Goal: Task Accomplishment & Management: Complete application form

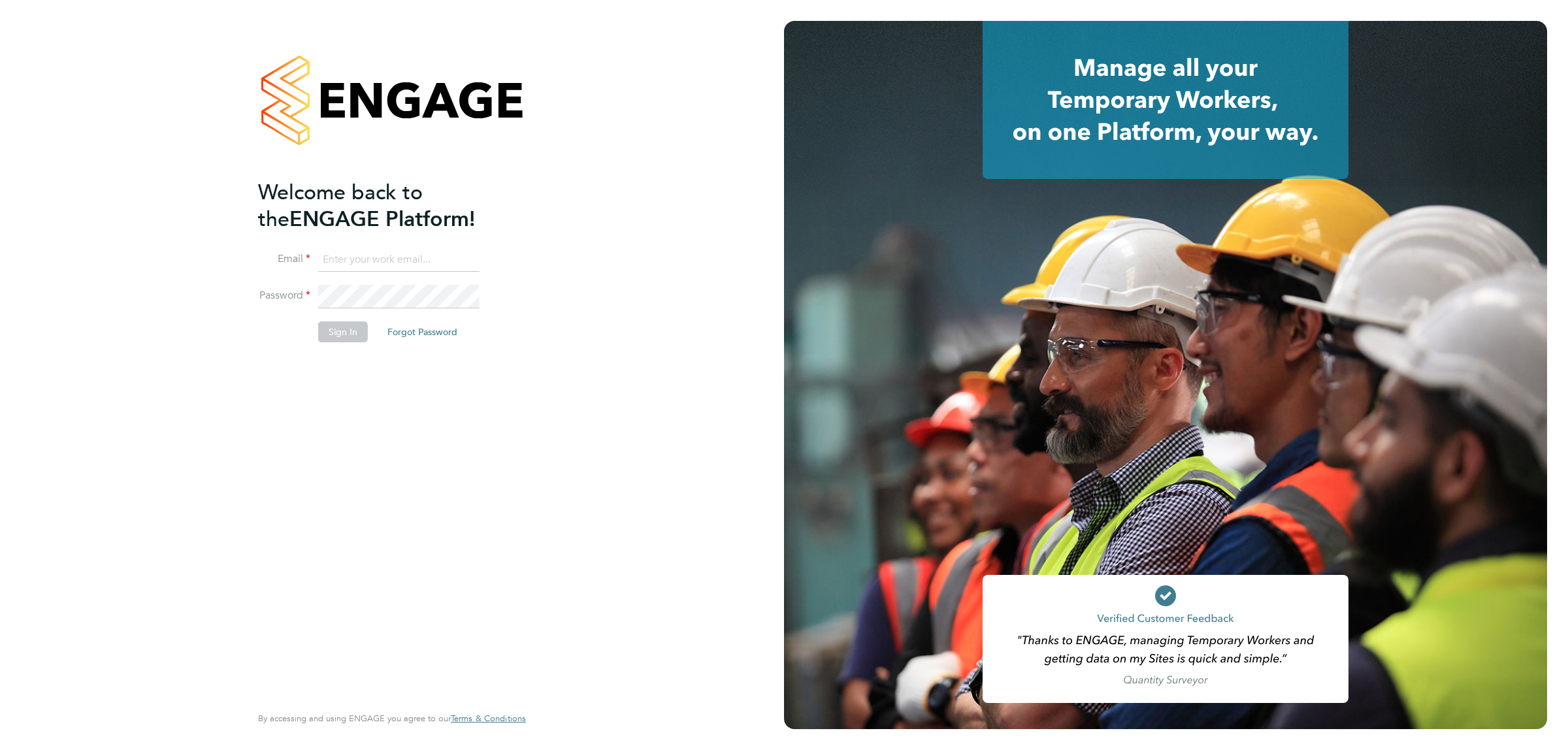
type input "jalaezihe@fr-group.co.uk"
click at [340, 334] on button "Sign In" at bounding box center [343, 332] width 49 height 21
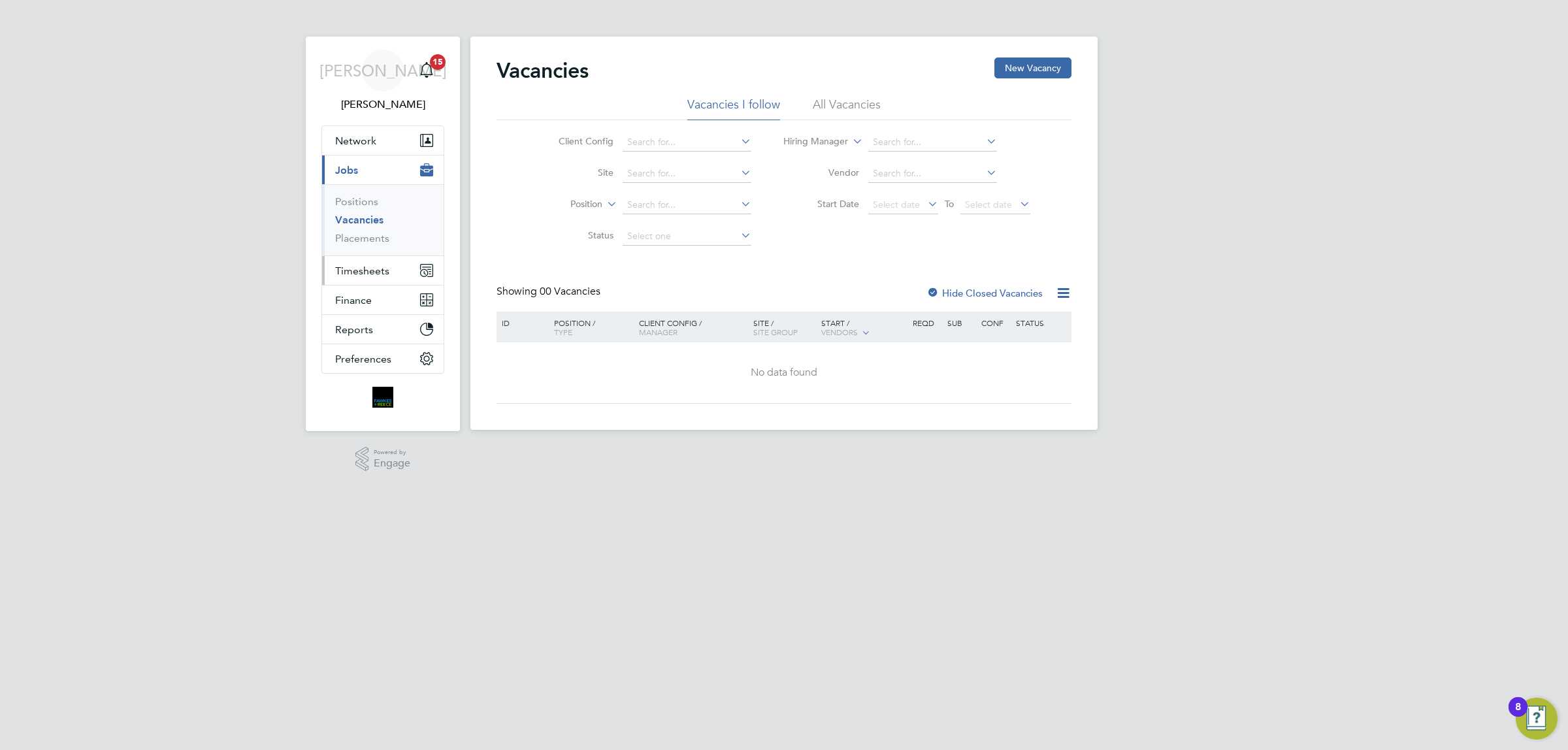
click at [369, 263] on button "Timesheets" at bounding box center [382, 270] width 121 height 29
click at [370, 268] on span "Timesheets" at bounding box center [362, 270] width 54 height 13
click at [371, 233] on link "Timesheets" at bounding box center [362, 231] width 54 height 13
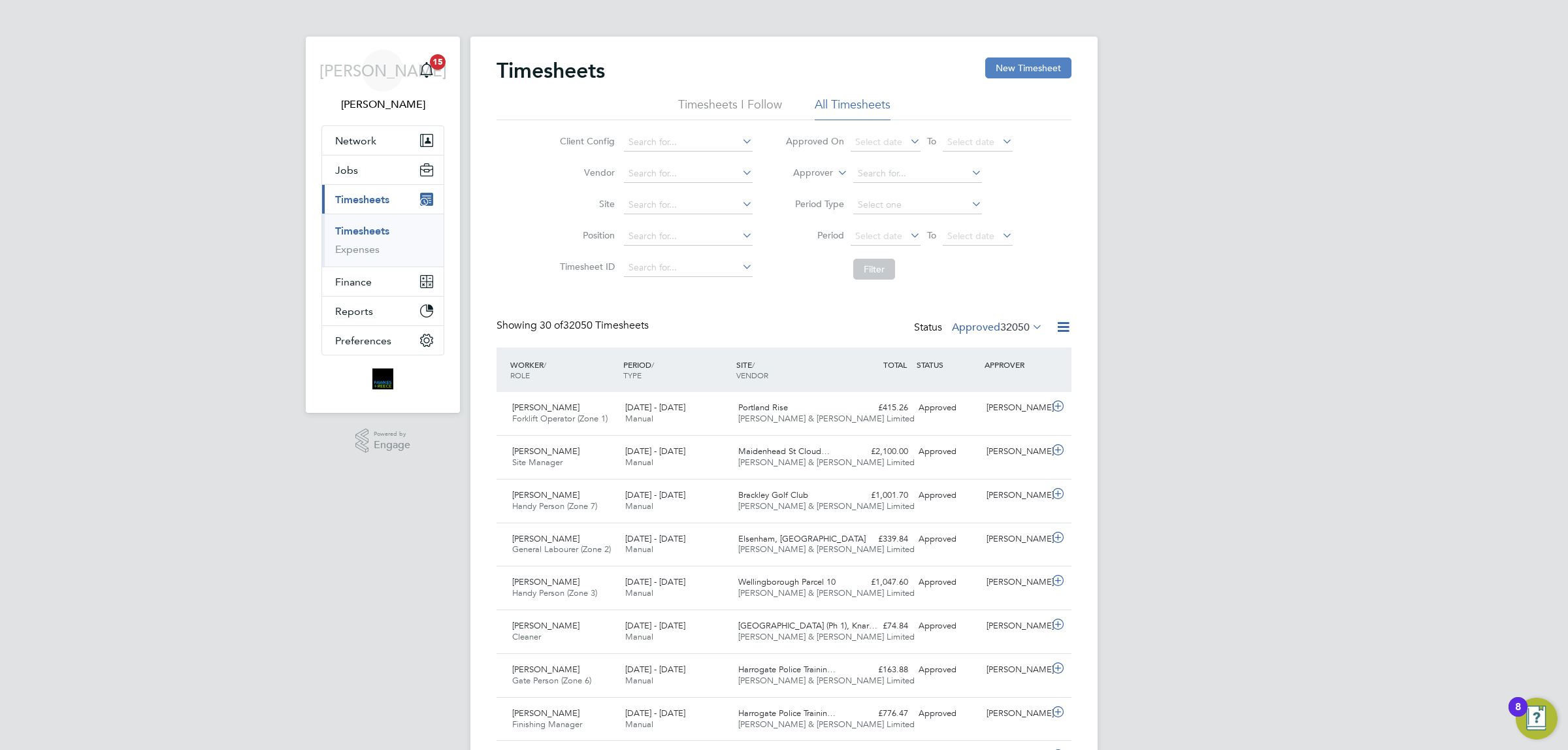
click at [1055, 64] on button "New Timesheet" at bounding box center [1028, 68] width 86 height 21
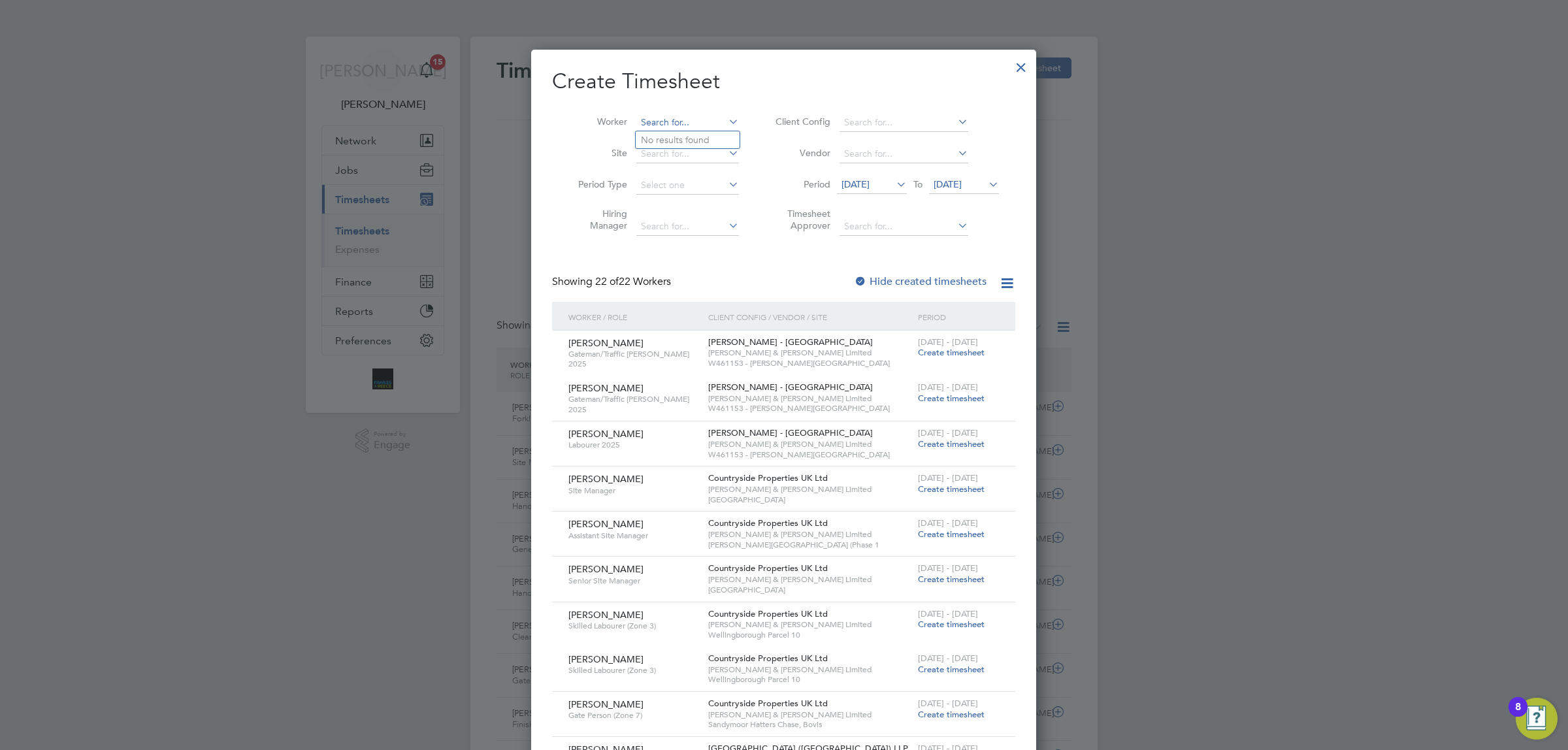
click at [690, 122] on input at bounding box center [688, 123] width 103 height 18
click at [684, 142] on b "Wright" at bounding box center [706, 140] width 76 height 11
type input "Martin Wright"
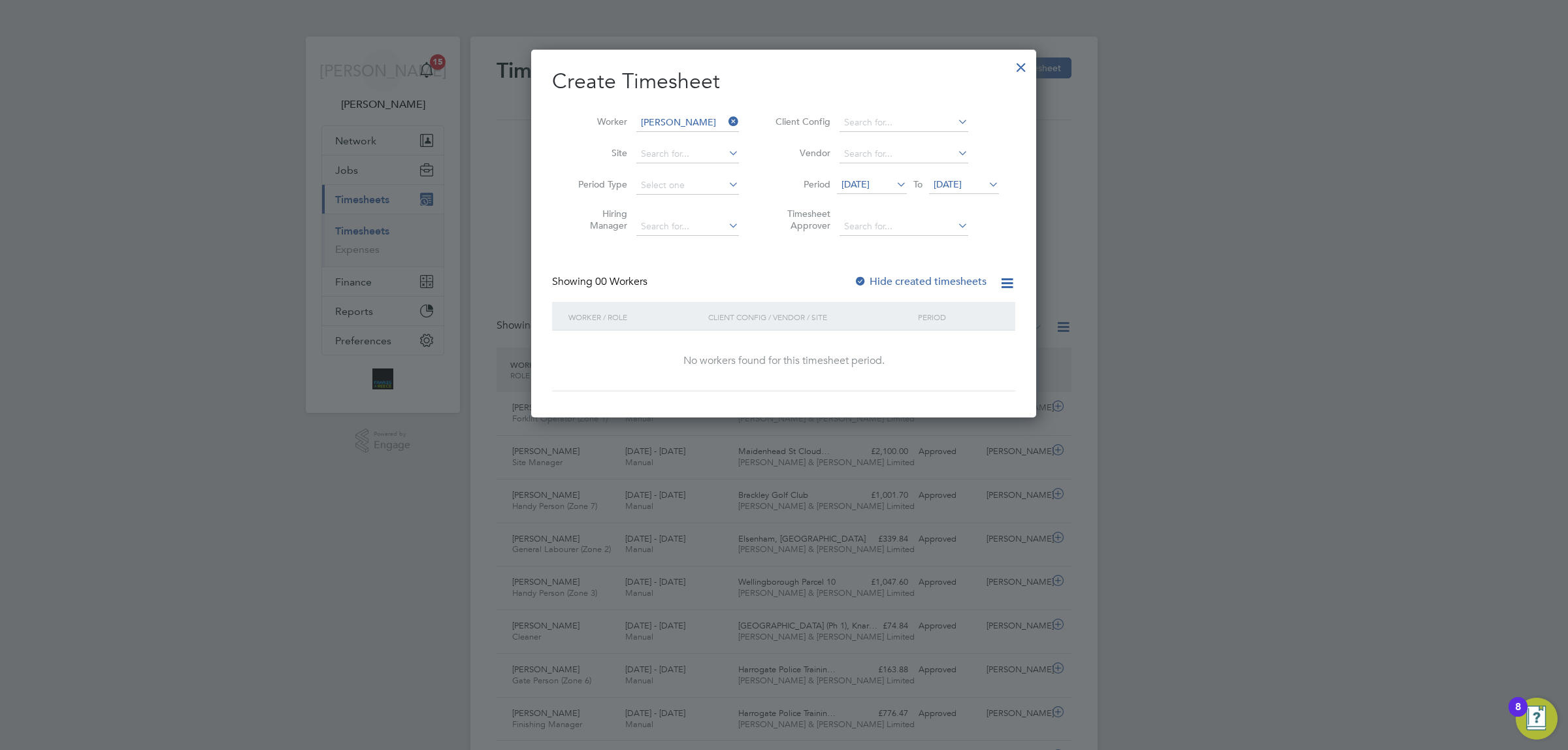
click at [961, 179] on span "[DATE]" at bounding box center [948, 184] width 28 height 12
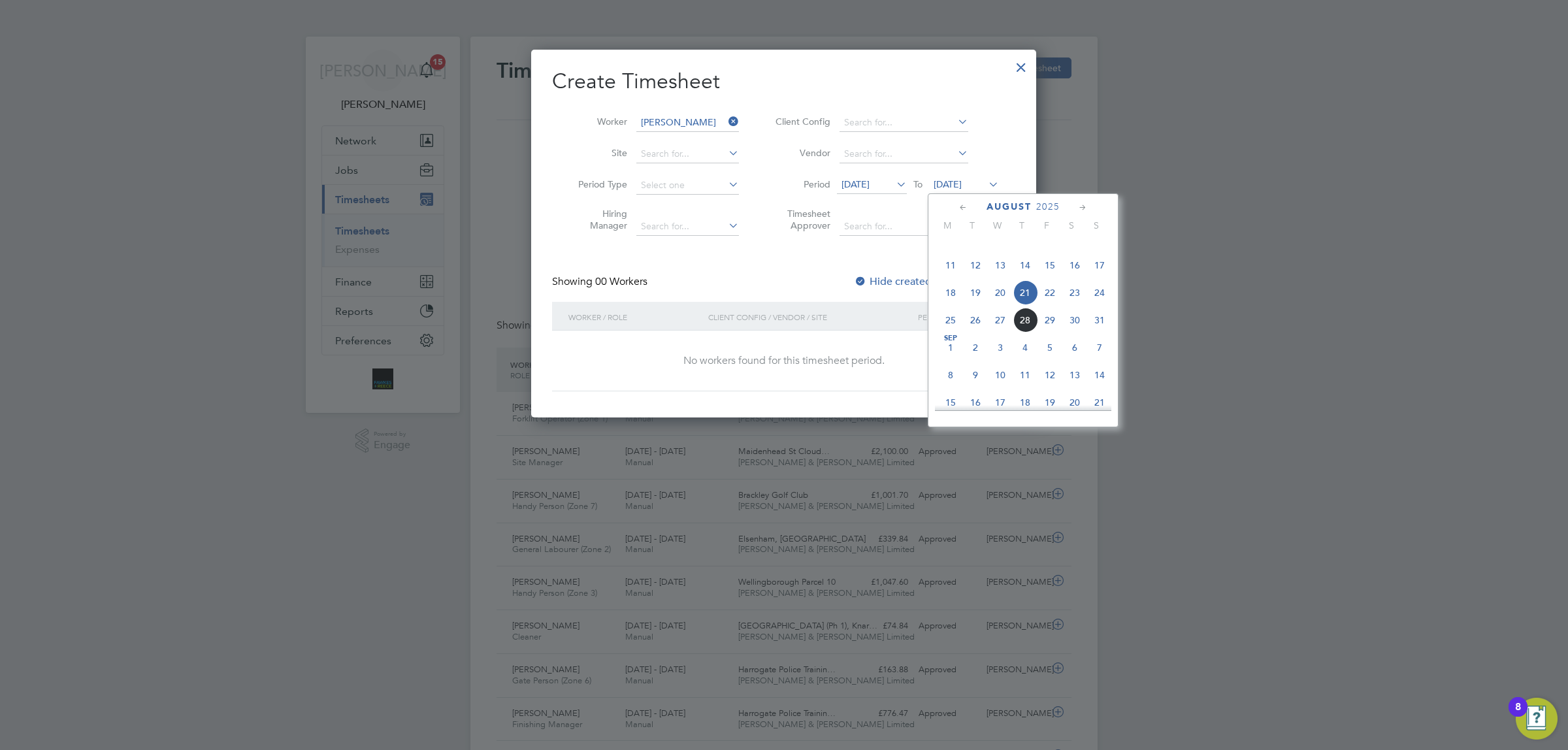
click at [1103, 305] on span "24" at bounding box center [1100, 293] width 25 height 25
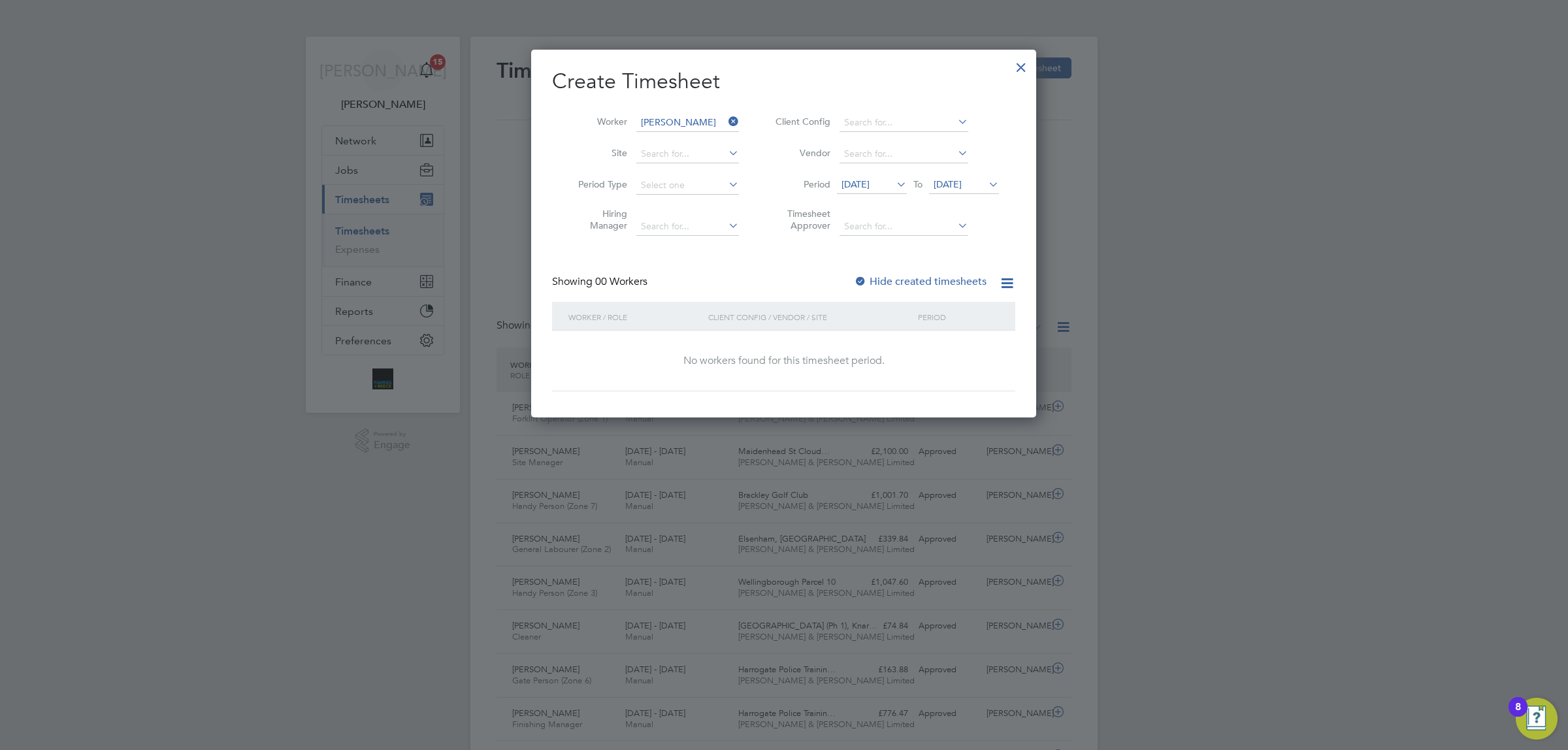
click at [858, 280] on div at bounding box center [860, 282] width 13 height 13
click at [870, 181] on span "[DATE]" at bounding box center [855, 184] width 28 height 12
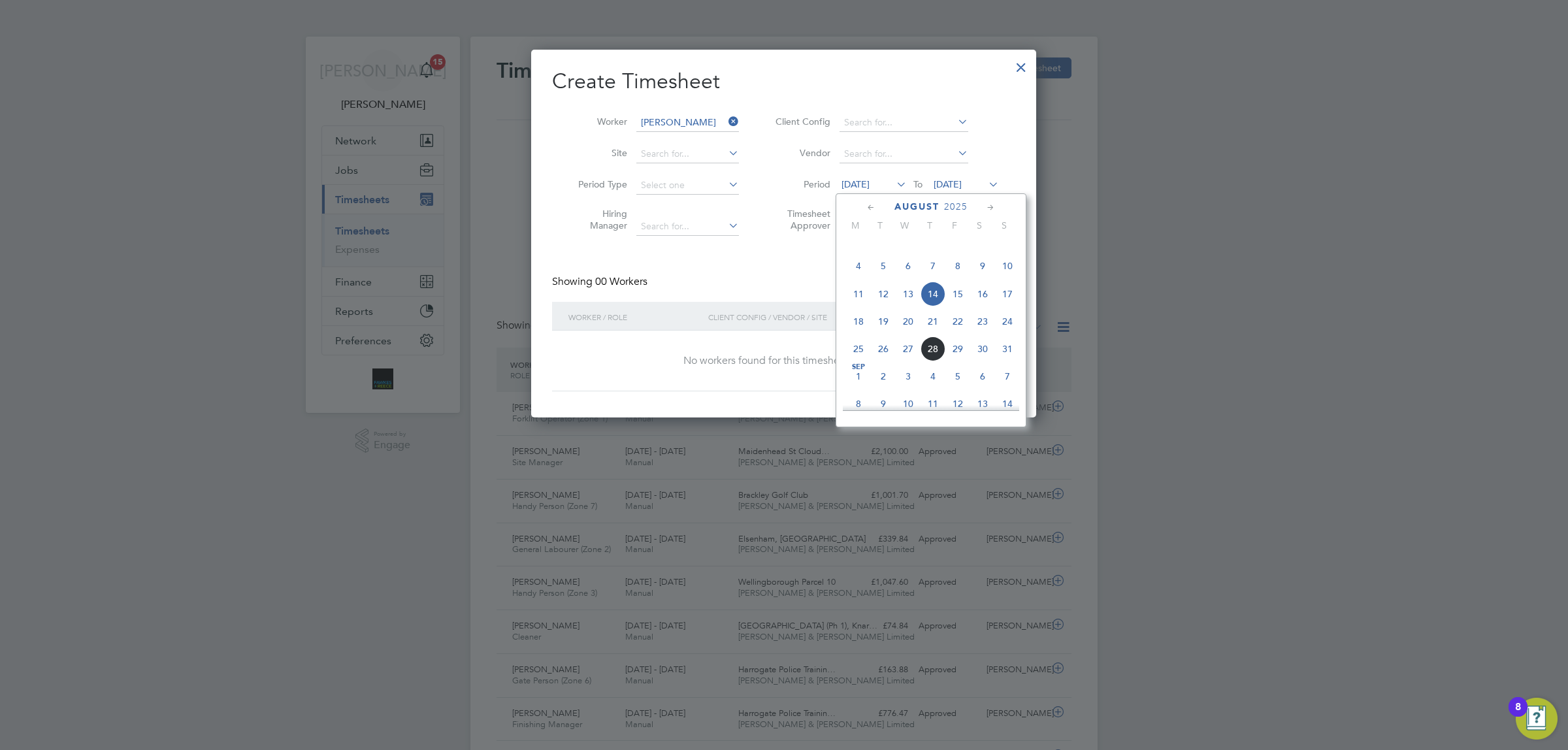
click at [854, 305] on span "11" at bounding box center [859, 294] width 25 height 25
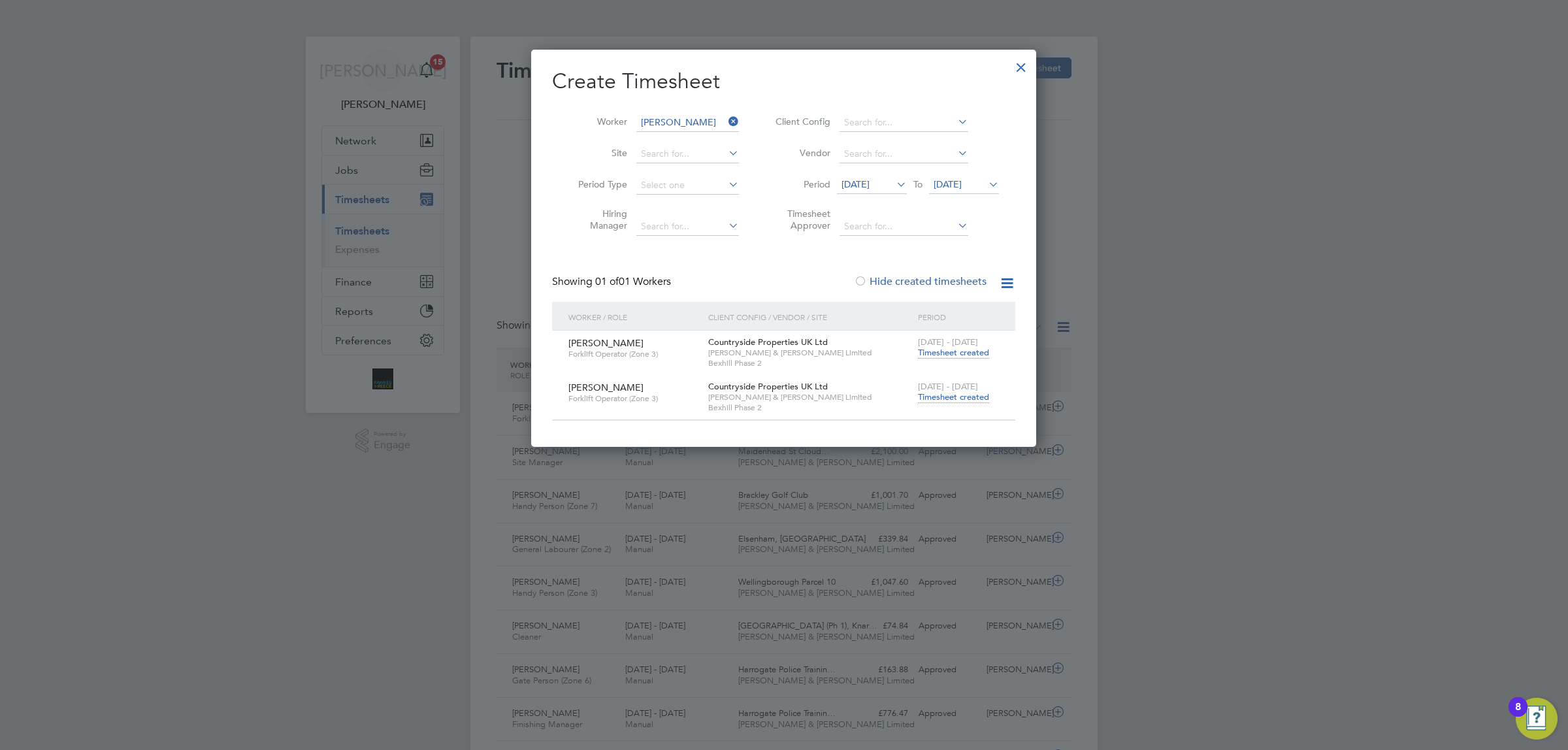
click at [950, 385] on span "[DATE] - [DATE]" at bounding box center [948, 387] width 60 height 11
click at [957, 394] on span "Timesheet created" at bounding box center [953, 398] width 71 height 12
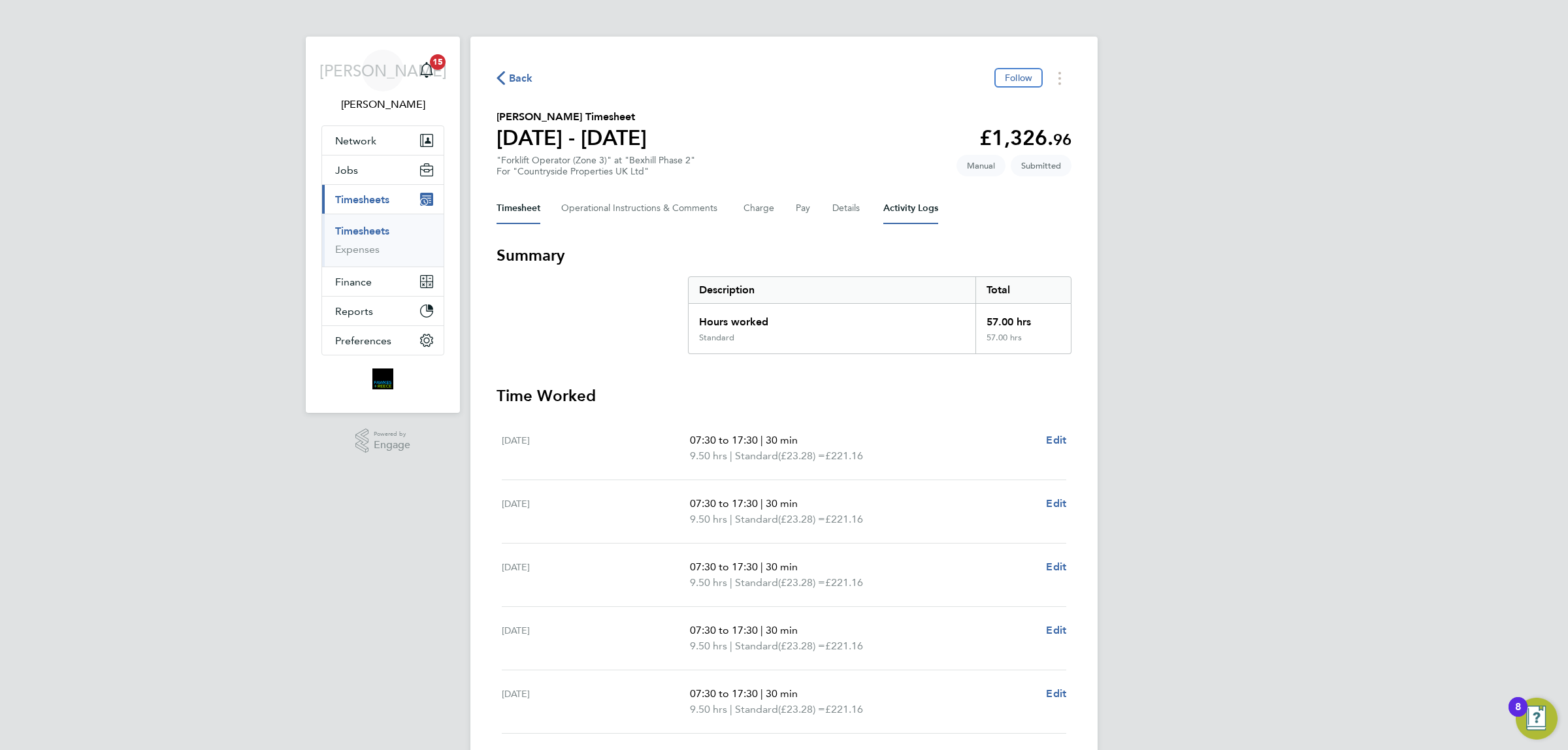
click at [908, 201] on Logs-tab "Activity Logs" at bounding box center [911, 208] width 55 height 32
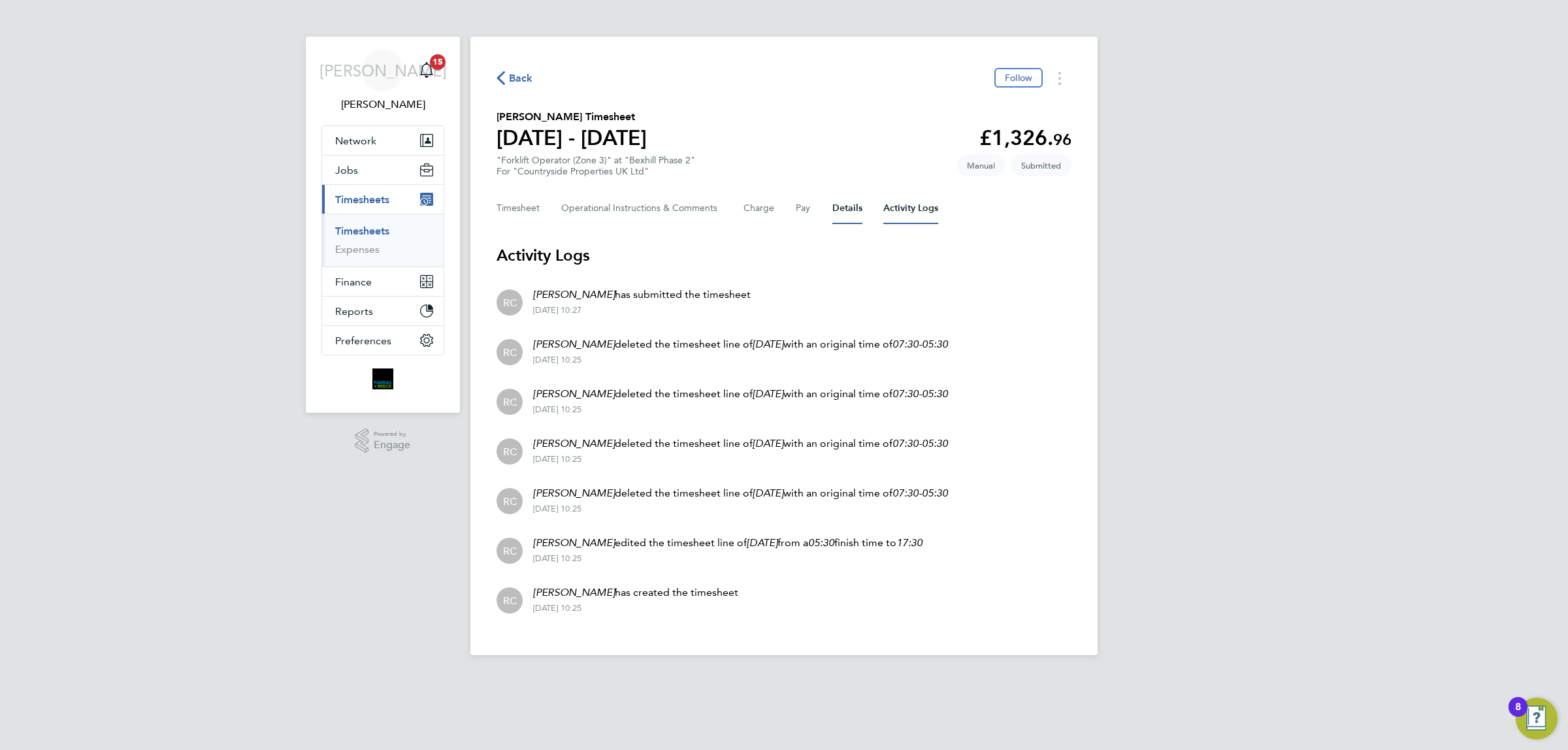
click at [850, 211] on button "Details" at bounding box center [847, 208] width 30 height 32
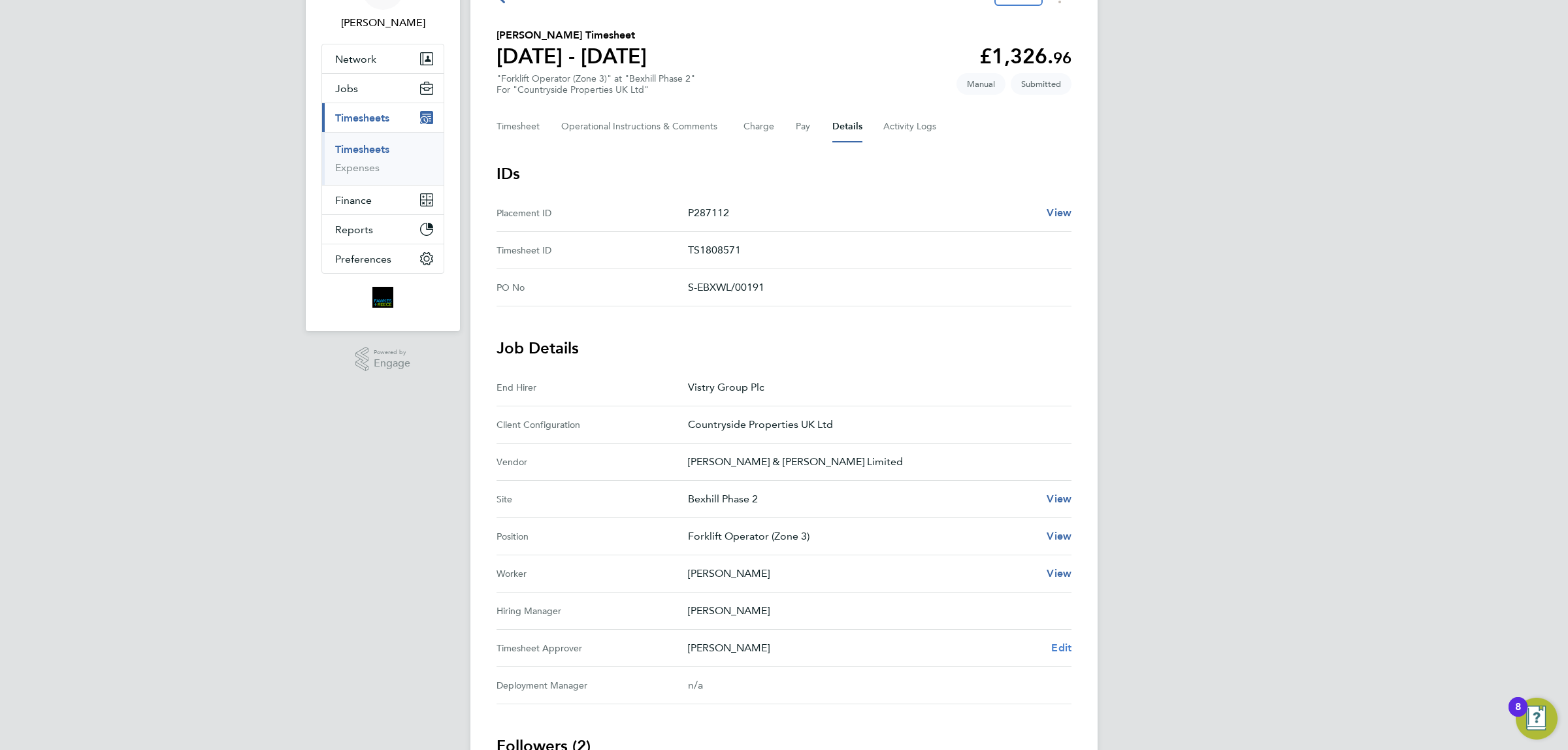
click at [1066, 647] on span "Edit" at bounding box center [1061, 648] width 20 height 13
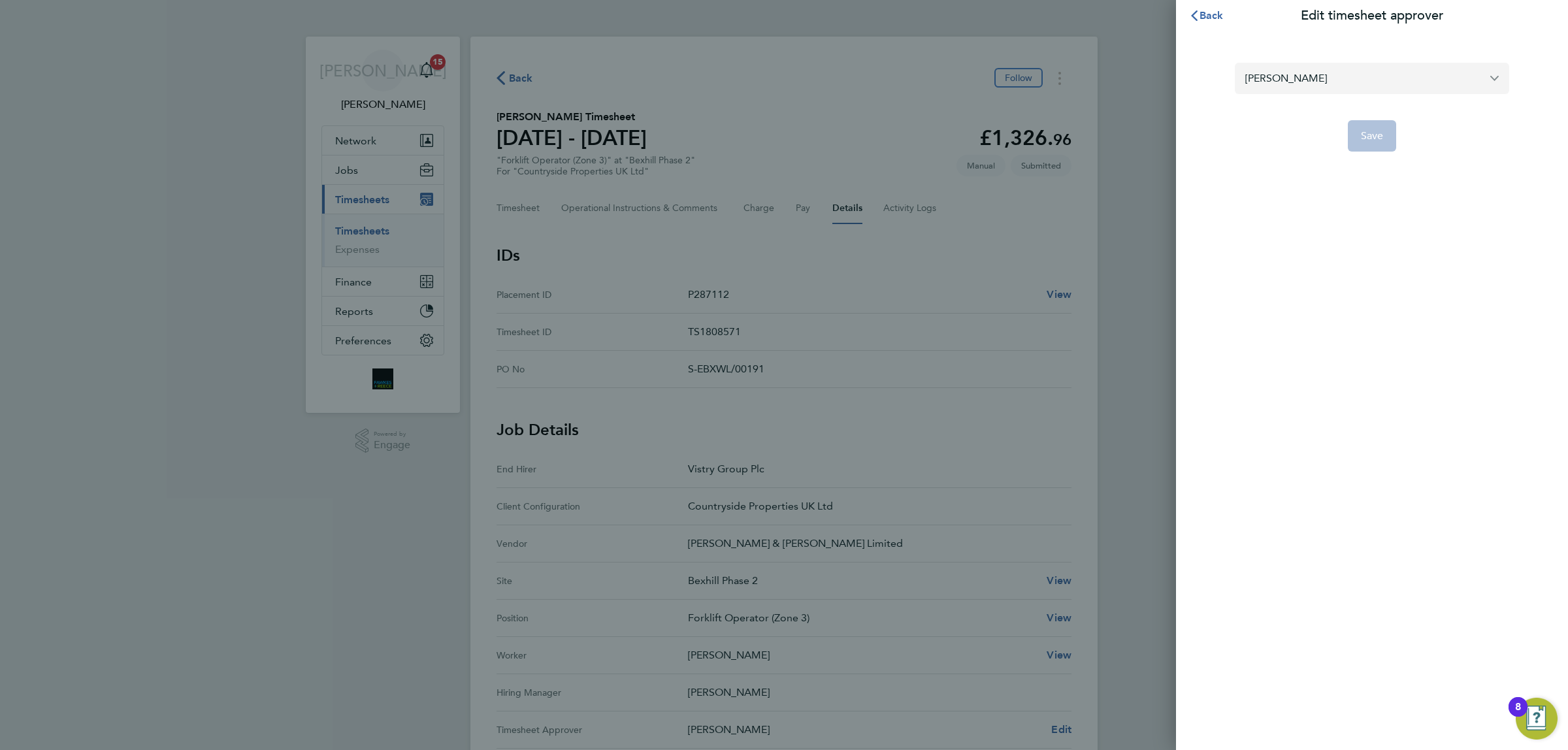
click at [1480, 80] on input "[PERSON_NAME]" at bounding box center [1372, 78] width 274 height 31
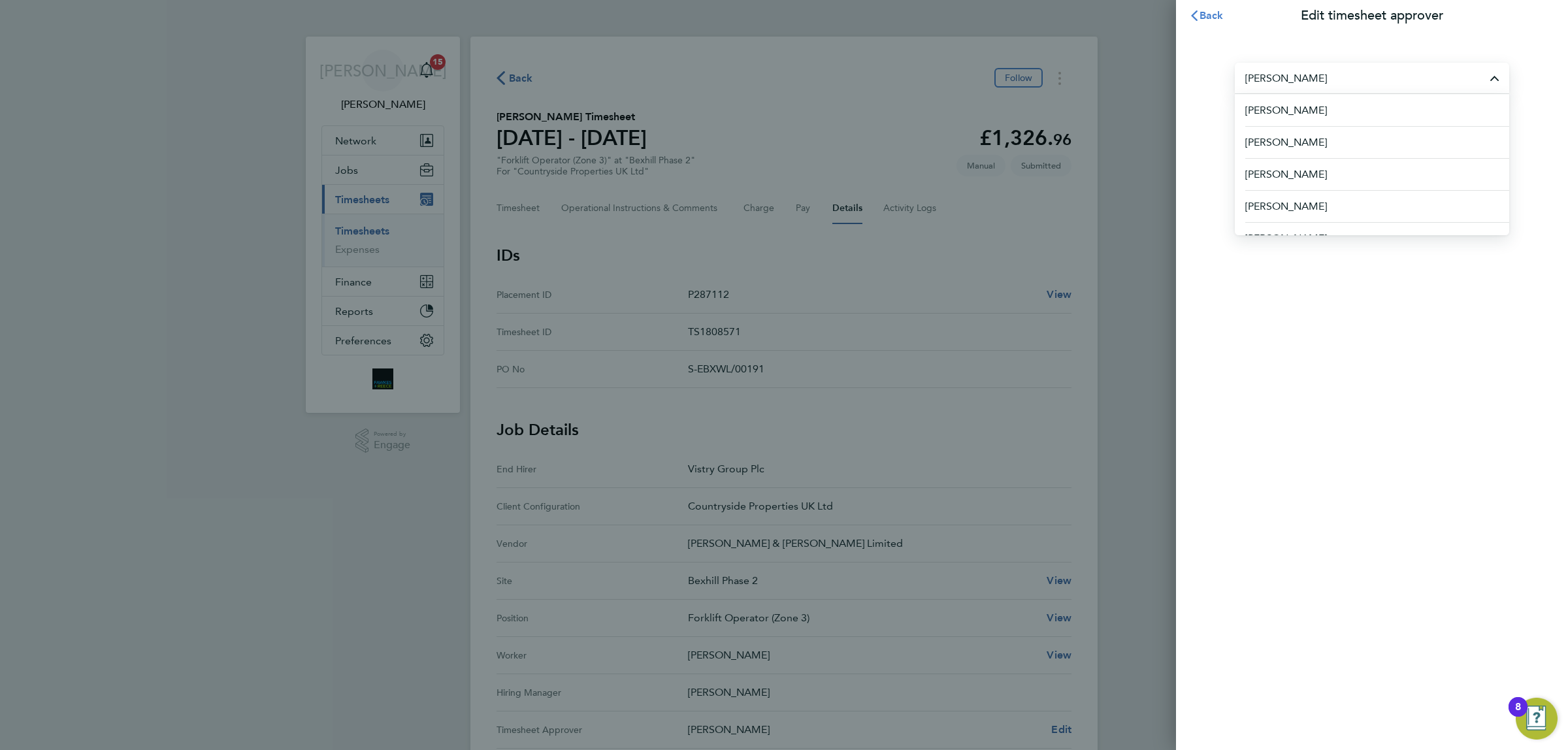
click at [1199, 12] on span "Back" at bounding box center [1211, 15] width 24 height 13
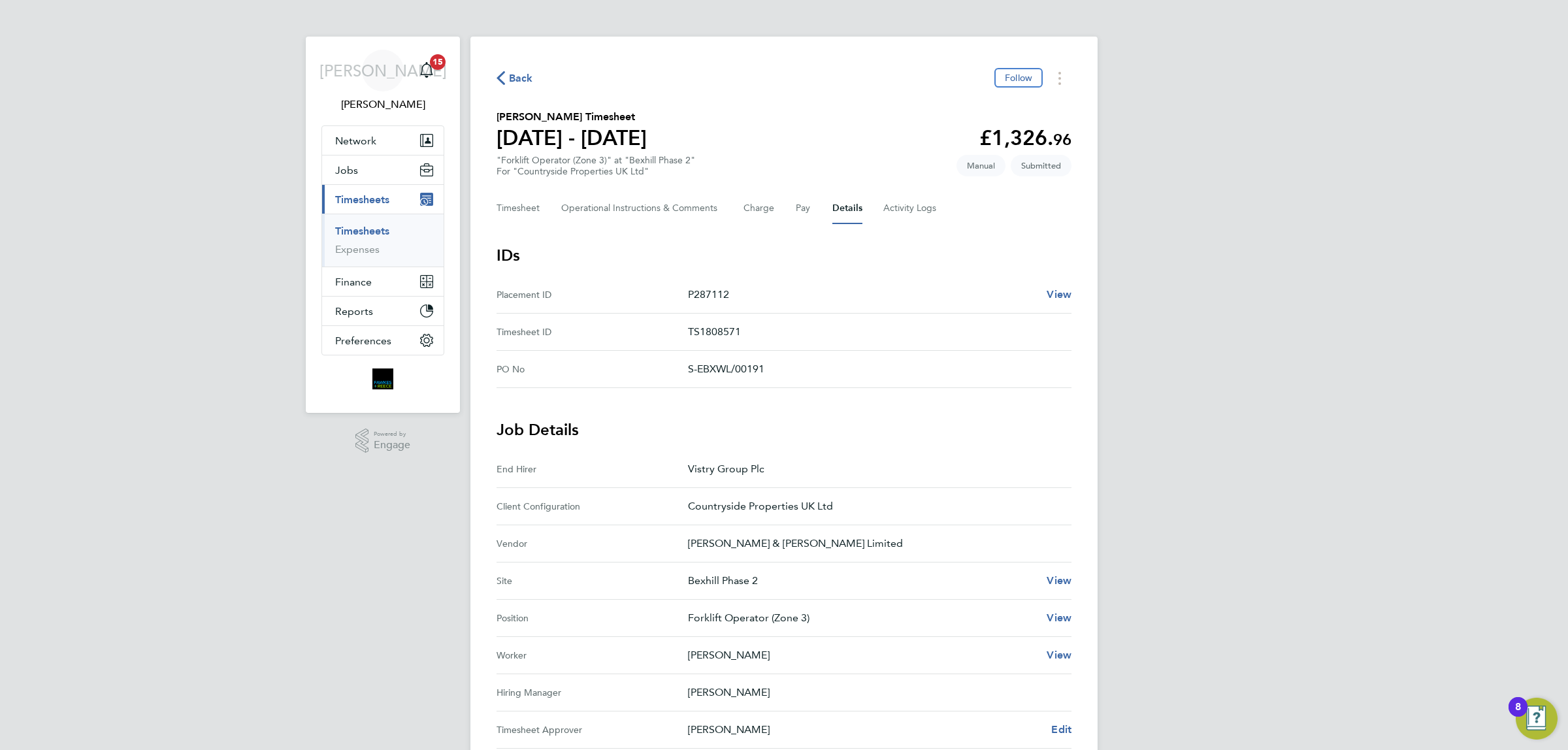
click at [515, 71] on span "Back" at bounding box center [521, 78] width 24 height 16
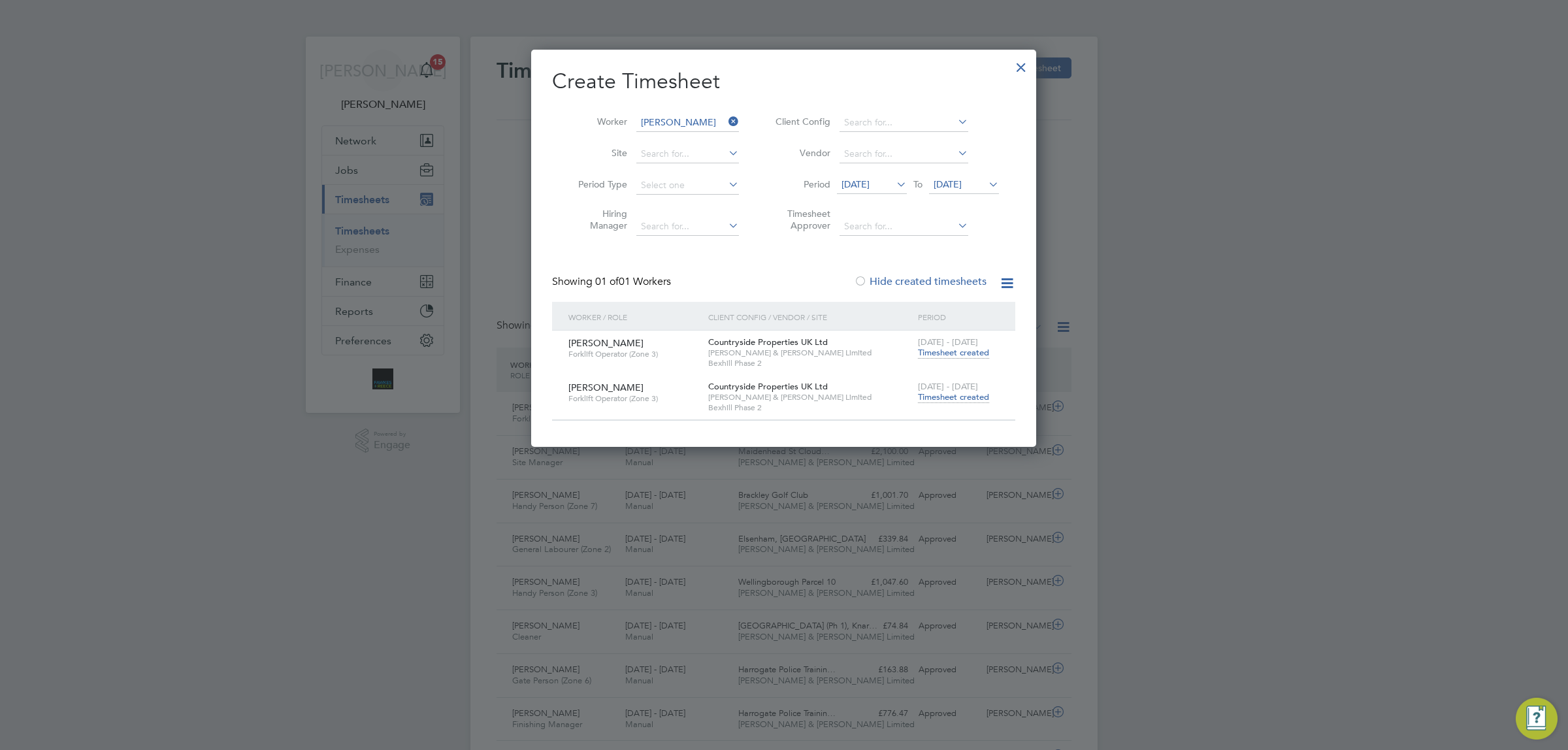
click at [942, 394] on span "Timesheet created" at bounding box center [953, 398] width 71 height 12
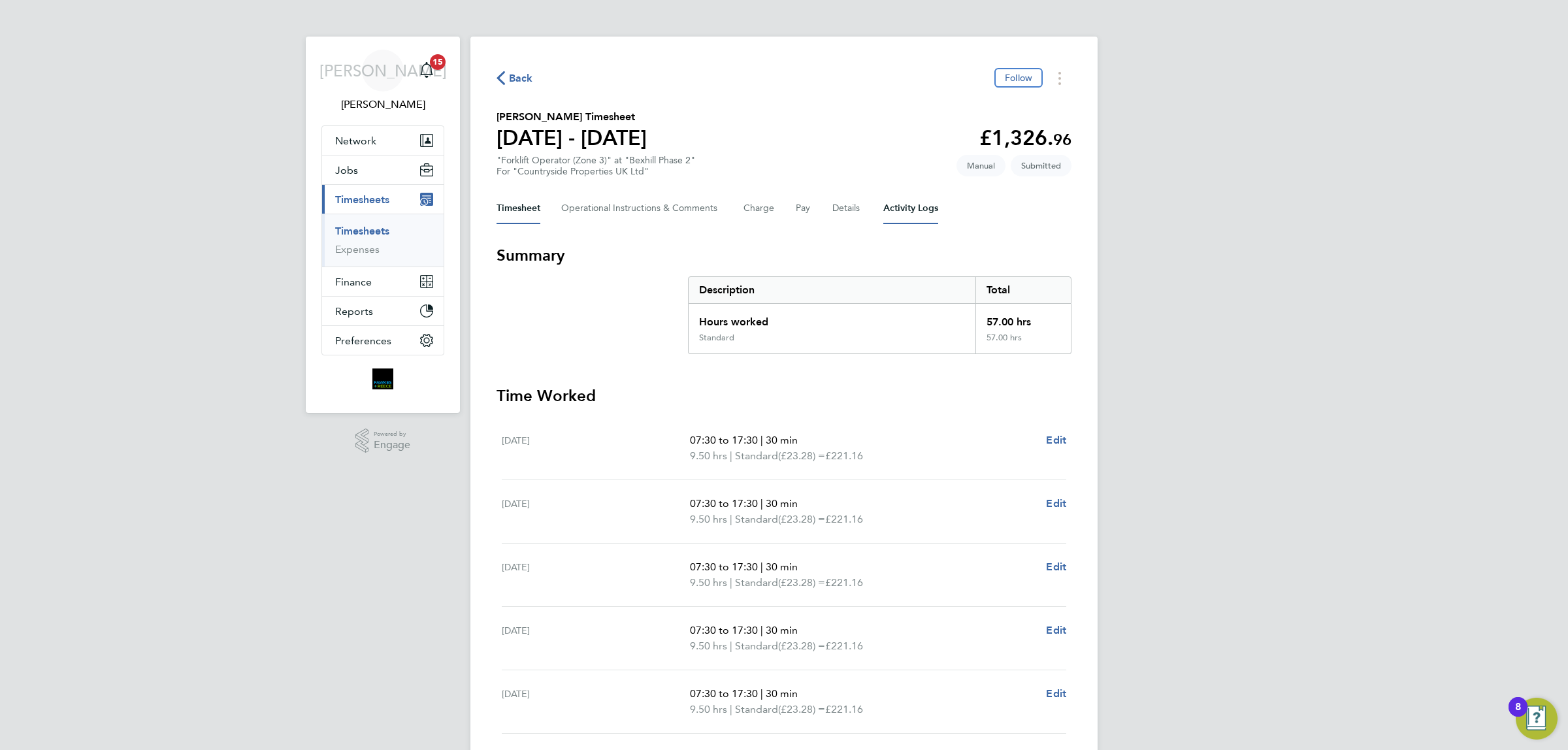
click at [919, 207] on Logs-tab "Activity Logs" at bounding box center [911, 208] width 55 height 32
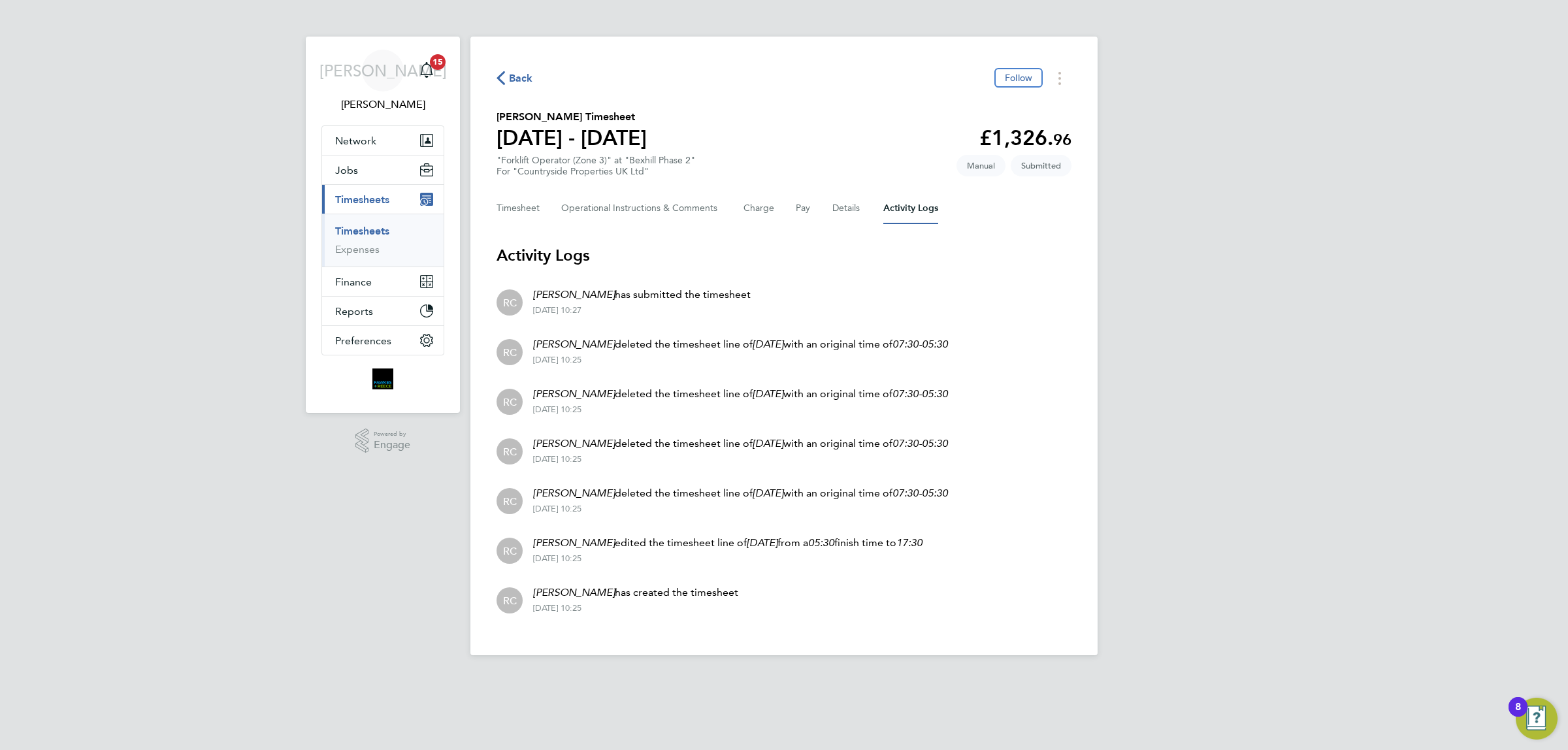
click at [510, 79] on span "Back" at bounding box center [521, 78] width 24 height 16
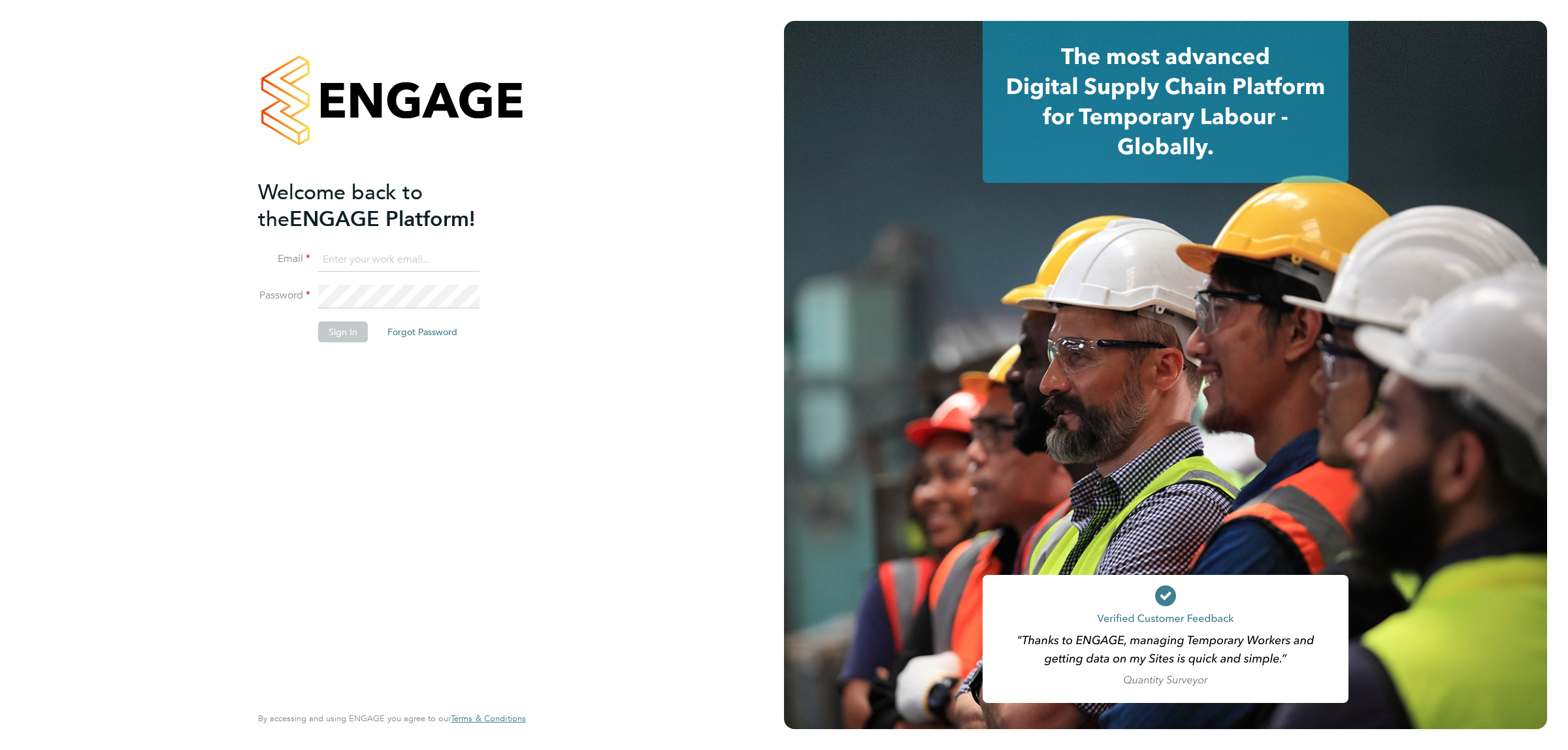
type input "jalaezihe@fr-group.co.uk"
click at [341, 330] on button "Sign In" at bounding box center [343, 332] width 49 height 21
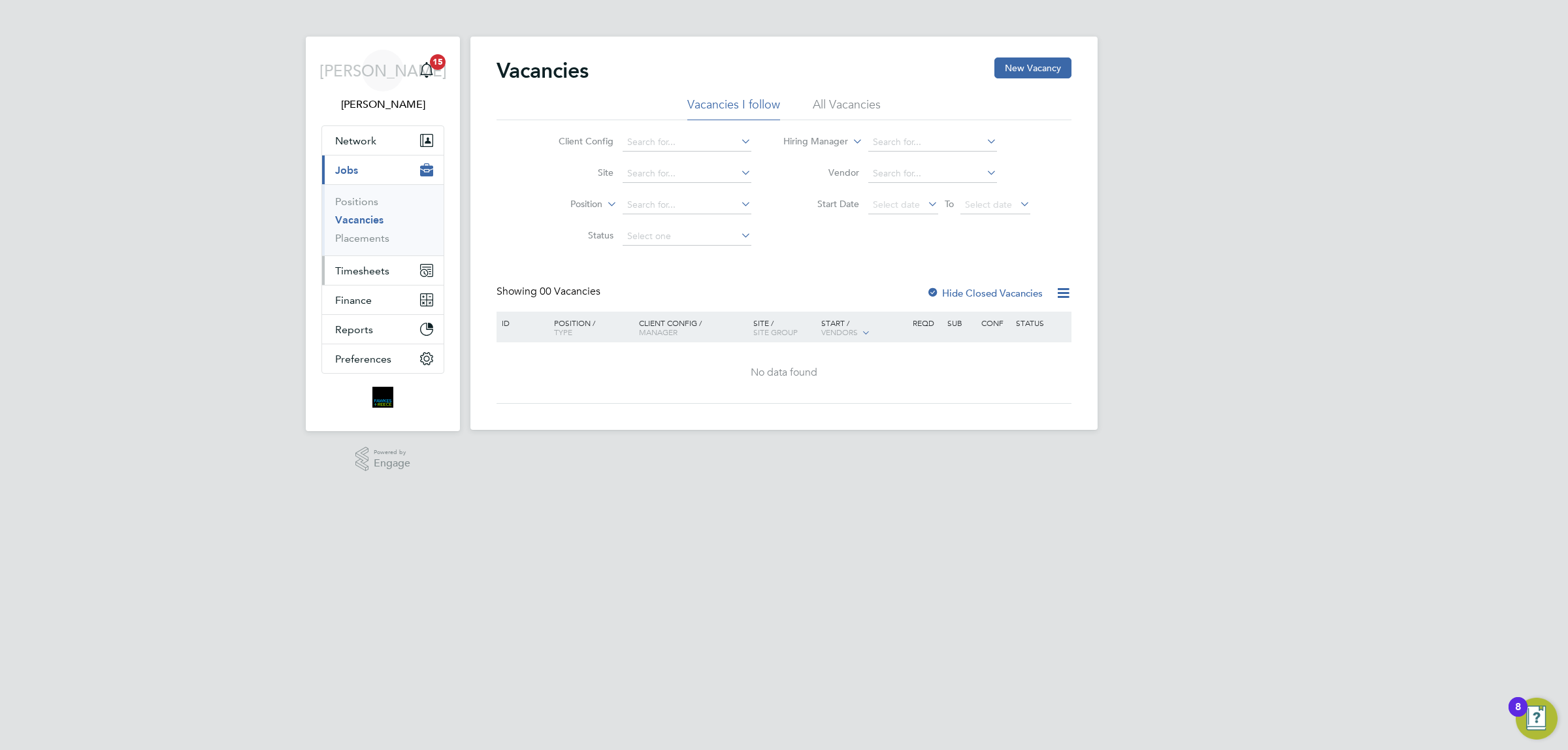
click at [373, 268] on span "Timesheets" at bounding box center [362, 270] width 54 height 13
click at [378, 230] on link "Timesheets" at bounding box center [362, 231] width 54 height 13
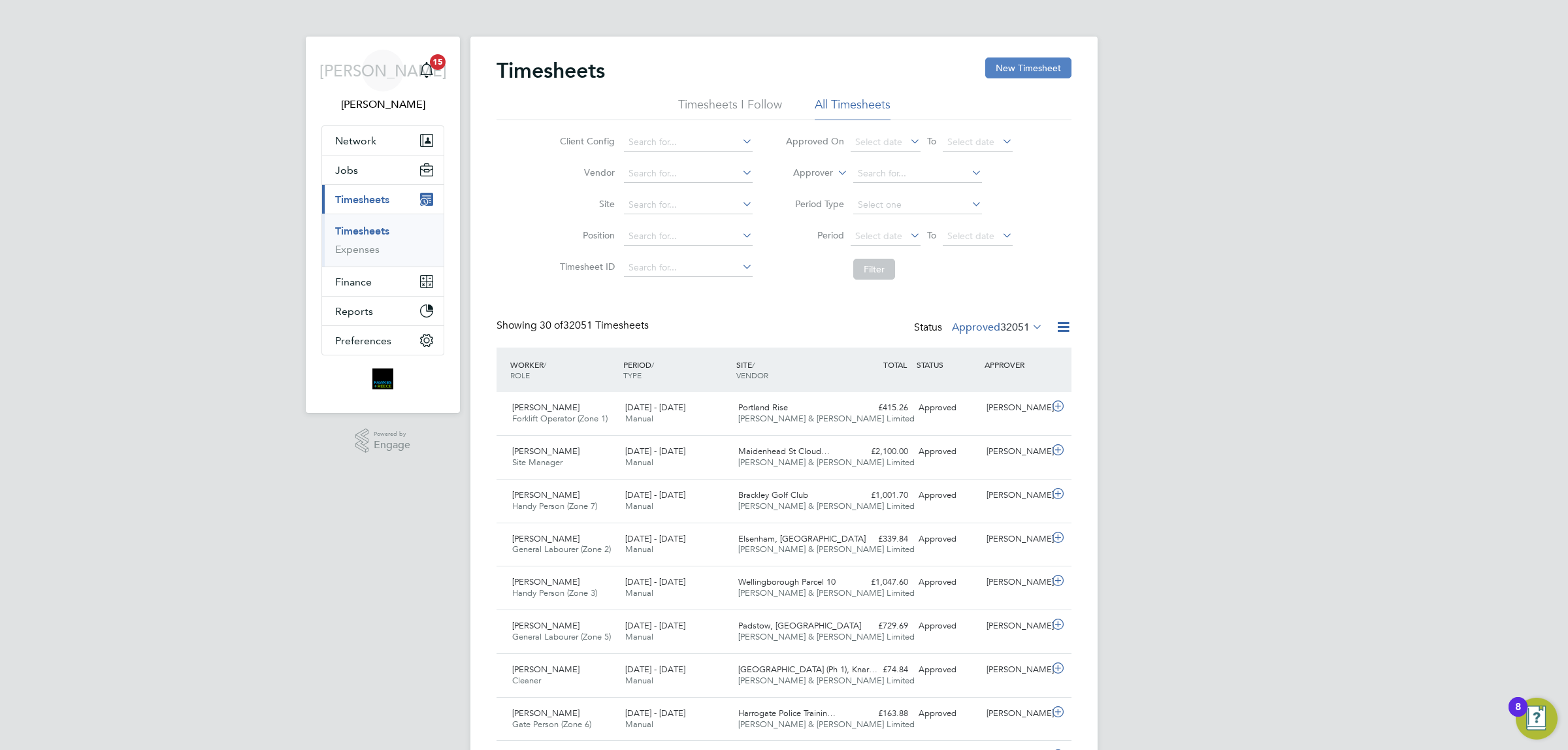
click at [1017, 69] on button "New Timesheet" at bounding box center [1028, 68] width 86 height 21
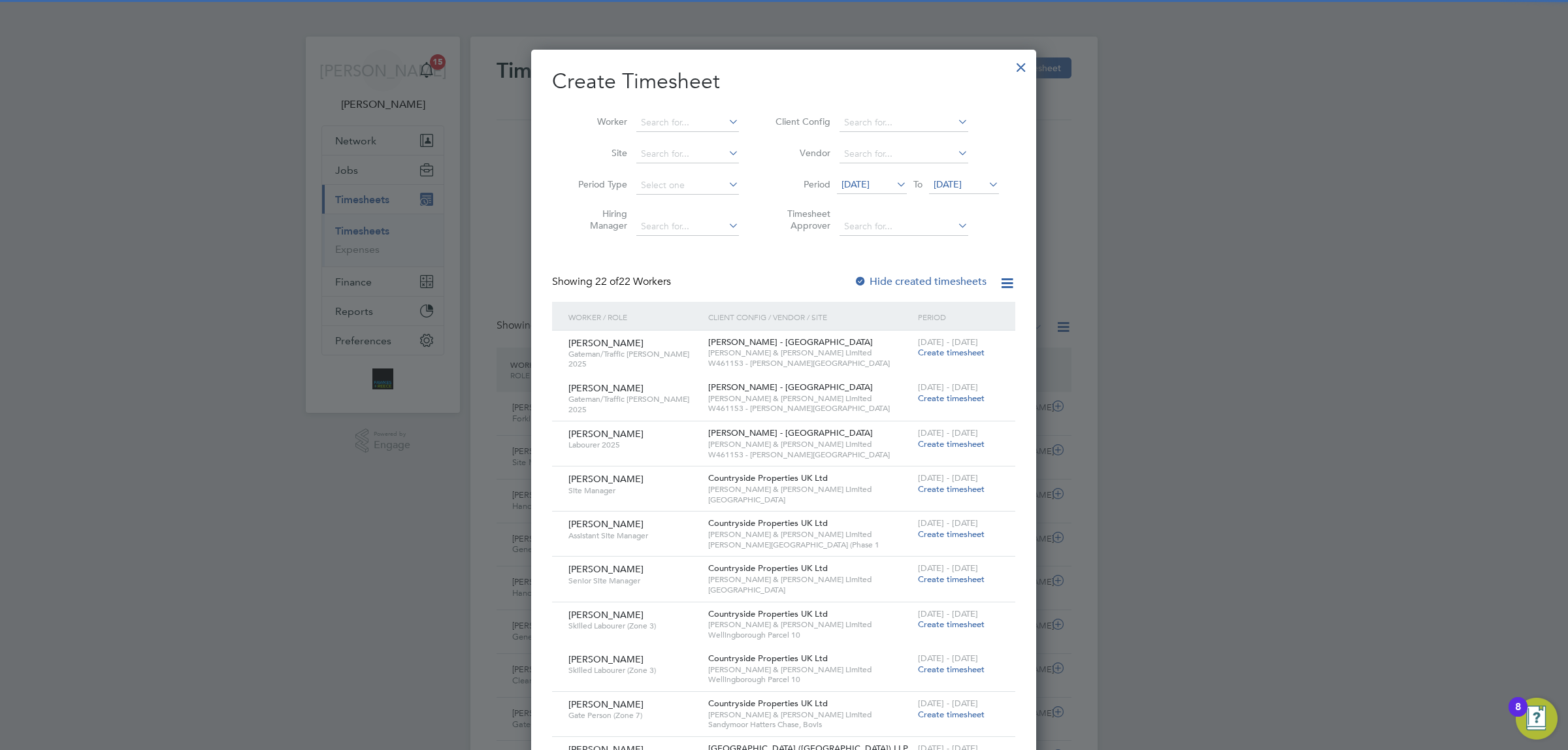
click at [671, 109] on li "Worker" at bounding box center [653, 123] width 203 height 32
click at [679, 115] on input at bounding box center [688, 123] width 103 height 18
click at [706, 135] on li "[PERSON_NAME]" at bounding box center [688, 140] width 104 height 18
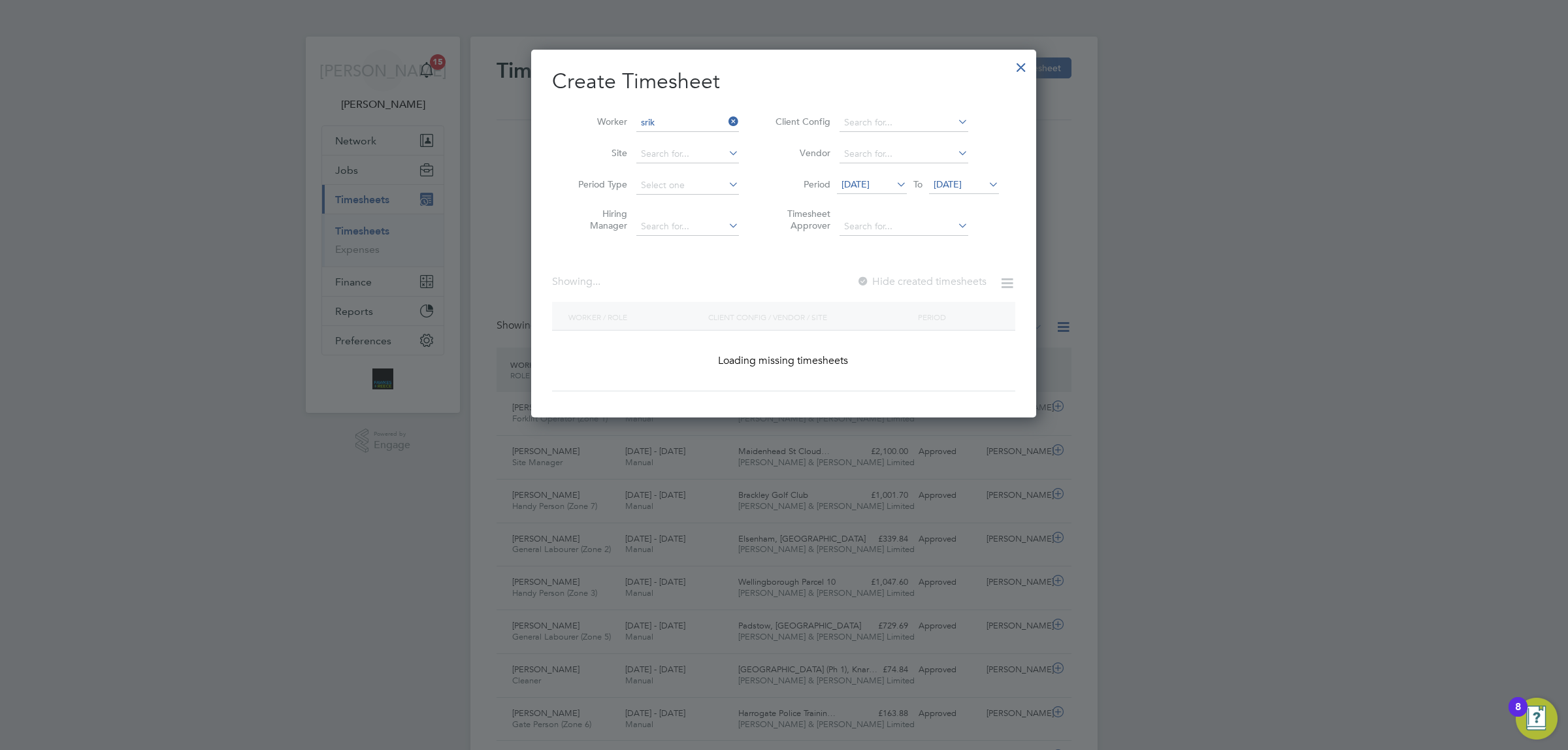
type input "[PERSON_NAME]"
drag, startPoint x: 983, startPoint y: 186, endPoint x: 1075, endPoint y: 214, distance: 96.2
click at [961, 186] on span "[DATE]" at bounding box center [948, 184] width 28 height 12
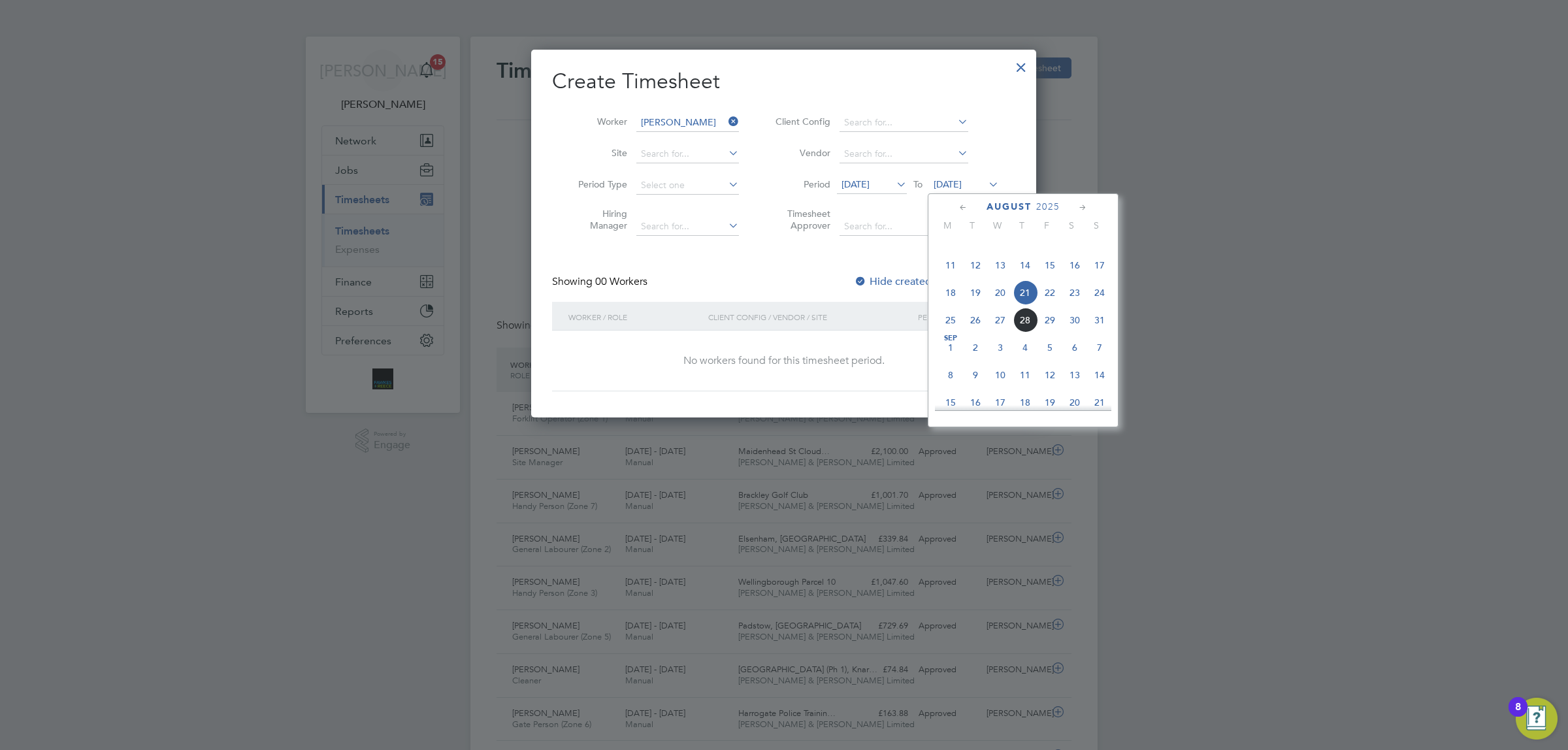
click at [1099, 305] on span "24" at bounding box center [1100, 293] width 25 height 25
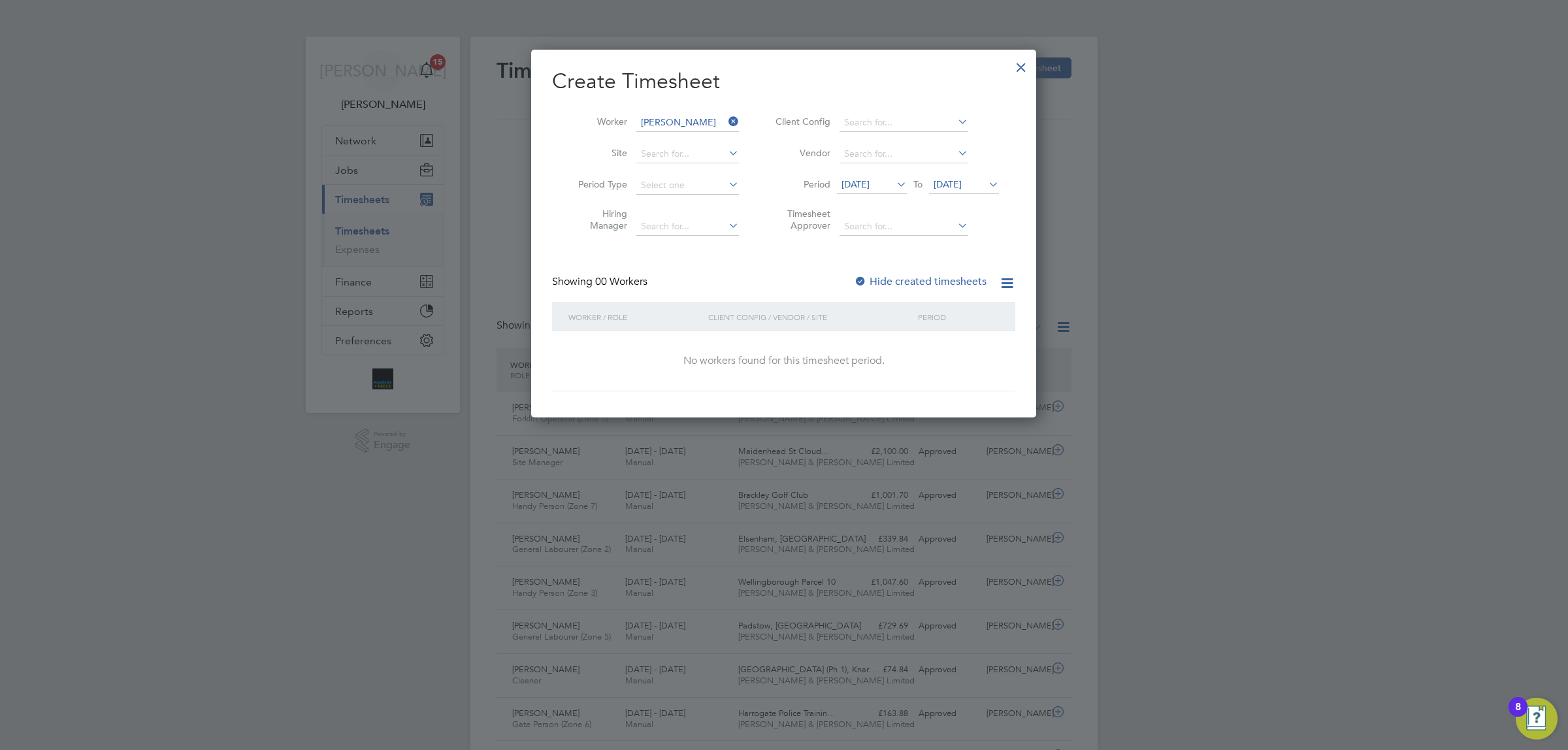
click at [859, 279] on div at bounding box center [860, 282] width 13 height 13
click at [870, 178] on span "[DATE]" at bounding box center [855, 184] width 28 height 12
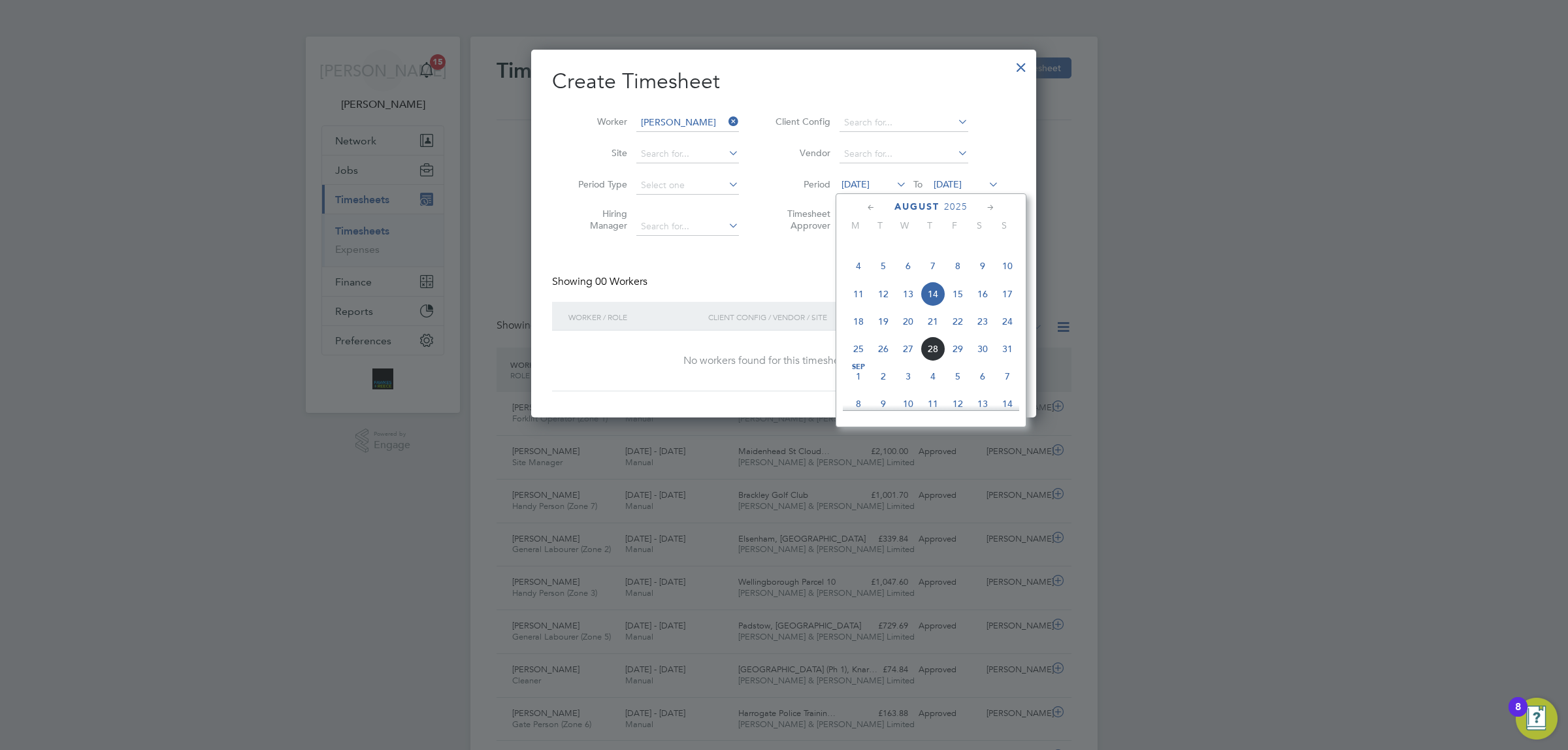
click at [855, 307] on span "11" at bounding box center [859, 294] width 25 height 25
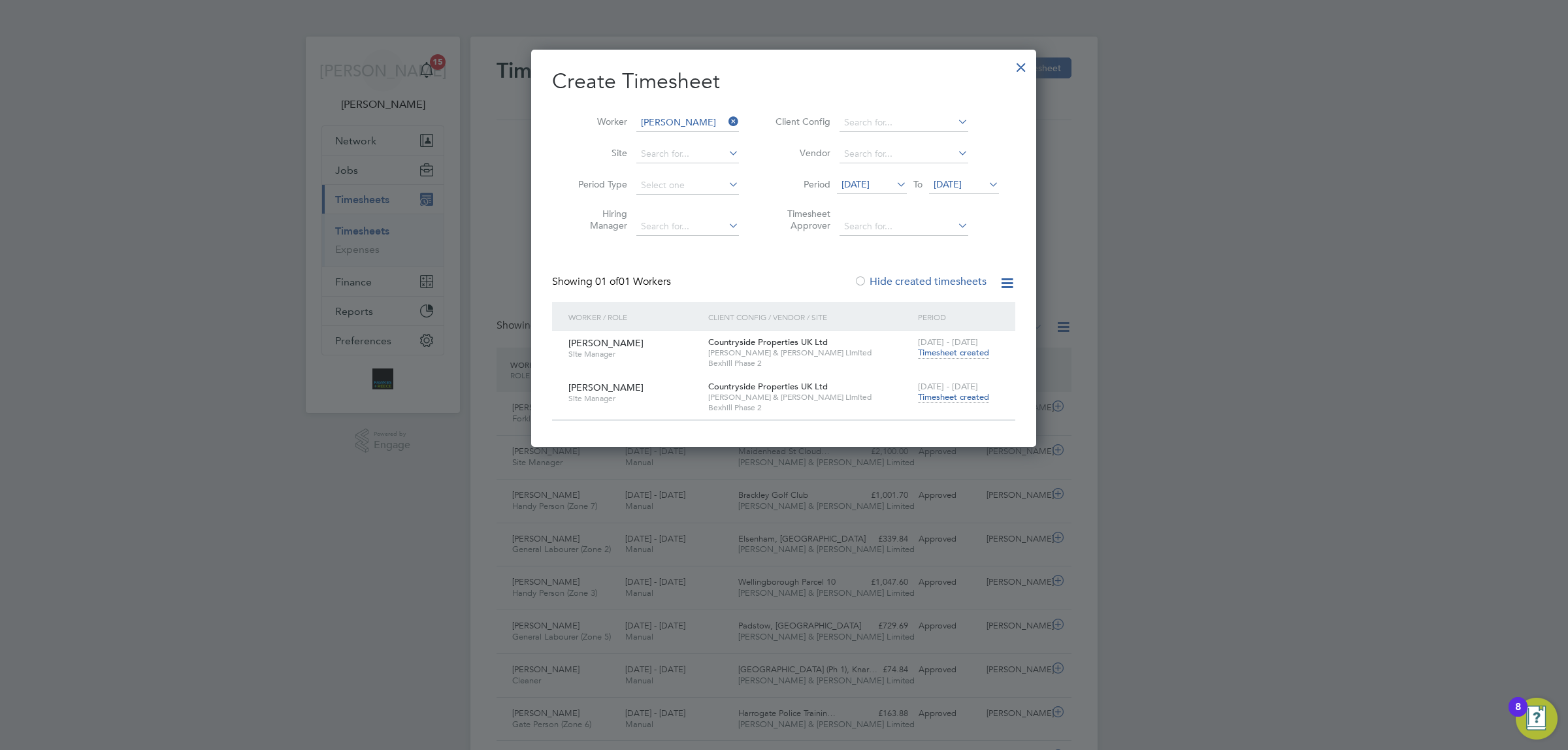
click at [948, 394] on span "Timesheet created" at bounding box center [953, 398] width 71 height 12
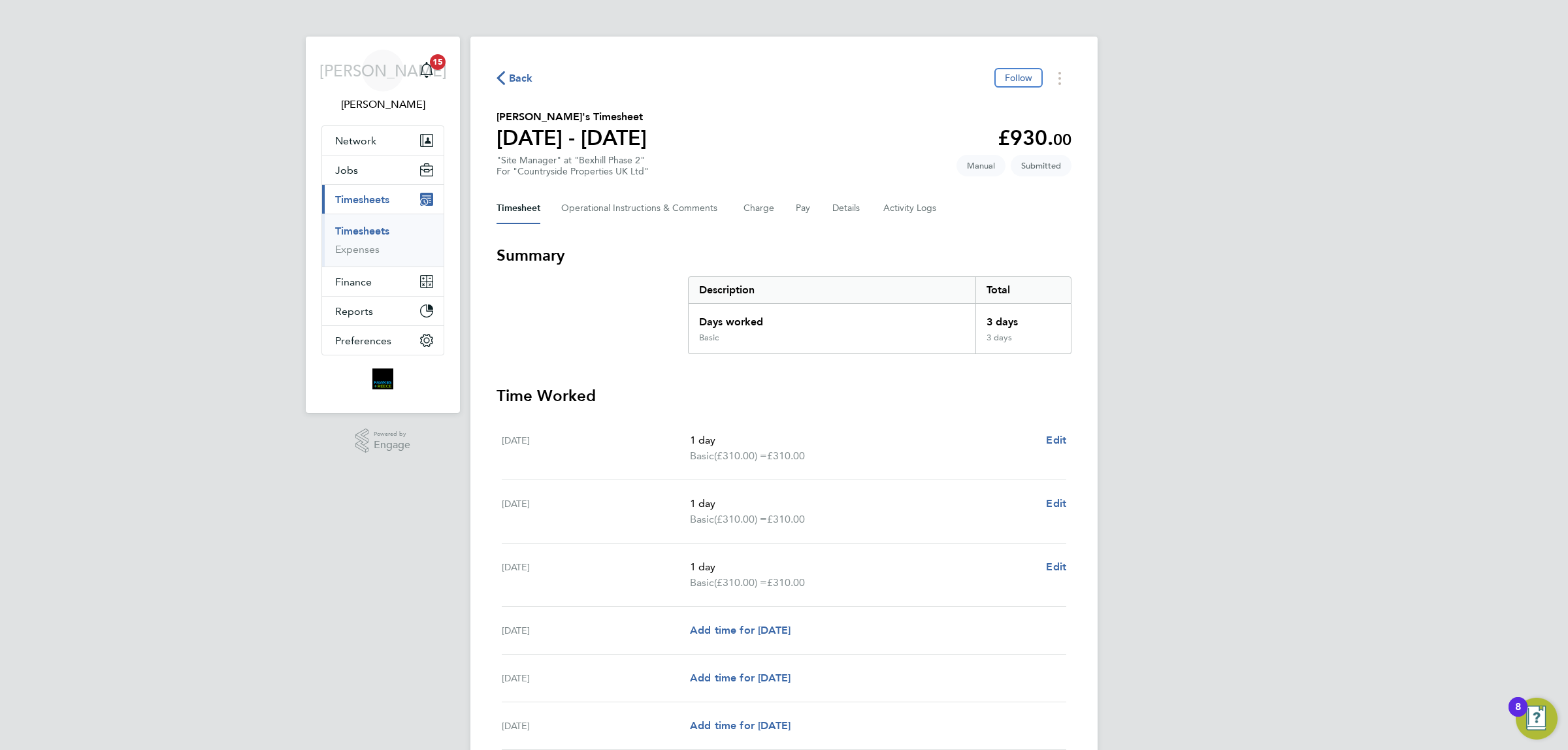
click at [517, 73] on span "Back" at bounding box center [521, 78] width 24 height 16
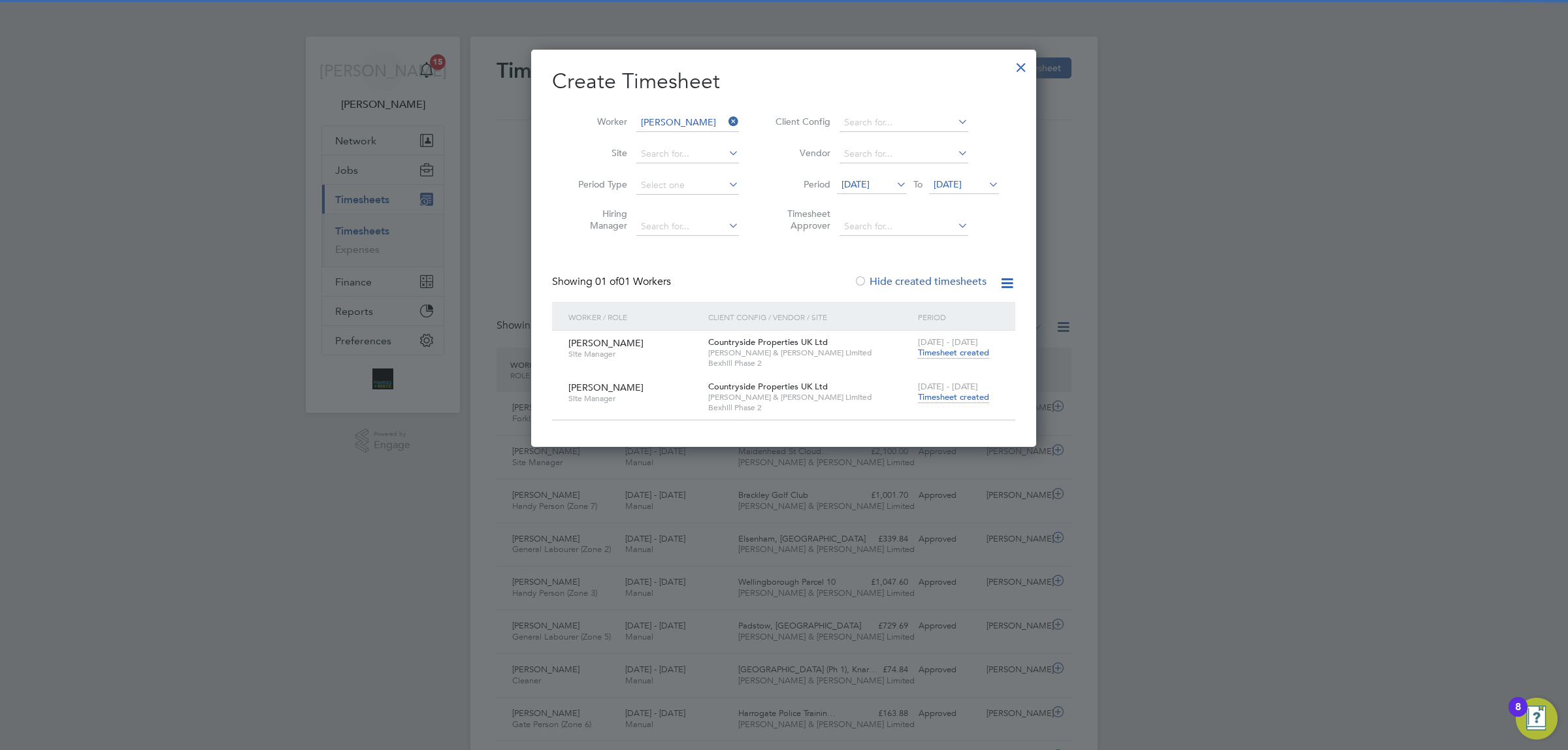
click at [952, 391] on span "[DATE] - [DATE]" at bounding box center [948, 387] width 60 height 11
click at [965, 396] on span "Timesheet created" at bounding box center [953, 398] width 71 height 12
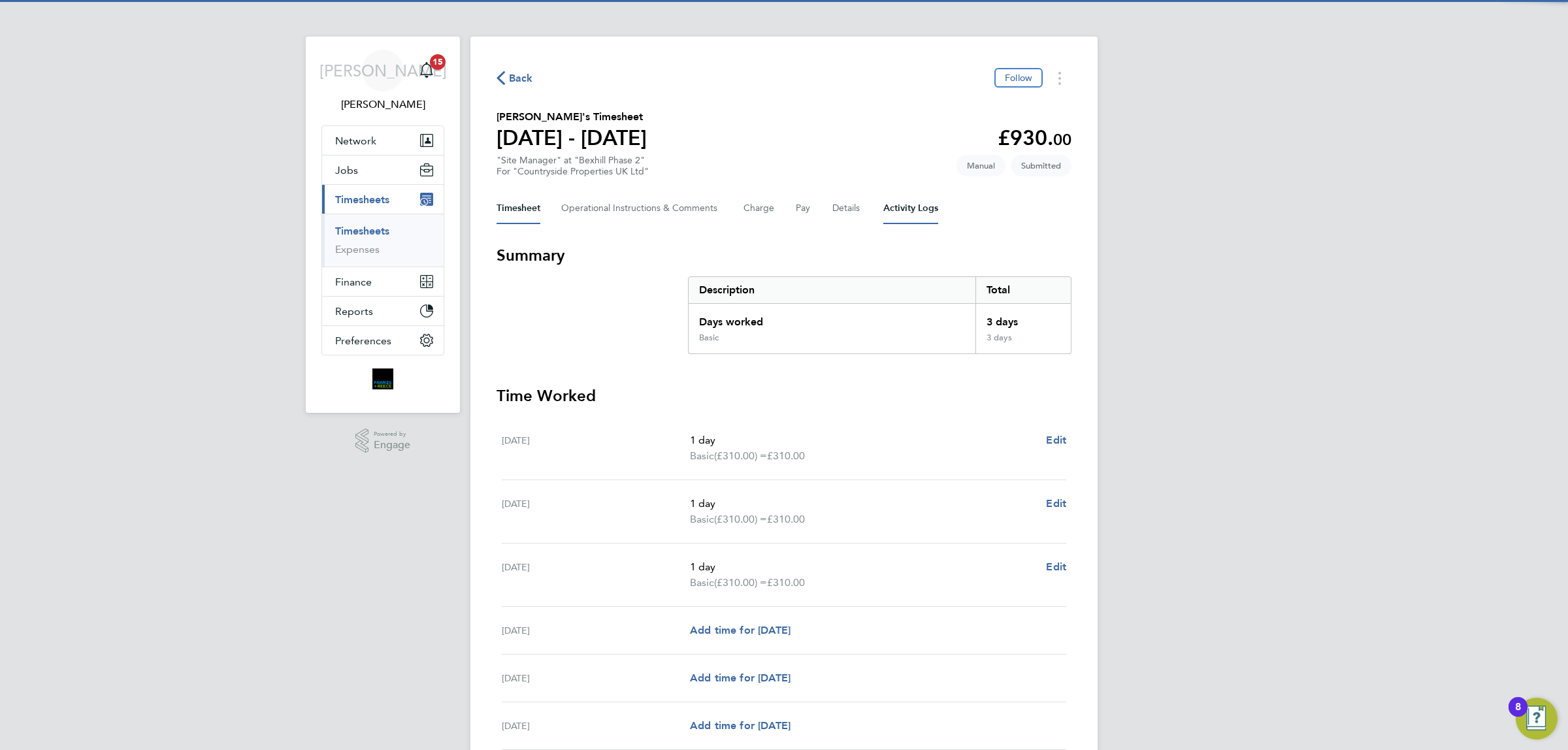
click at [915, 214] on Logs-tab "Activity Logs" at bounding box center [911, 208] width 55 height 32
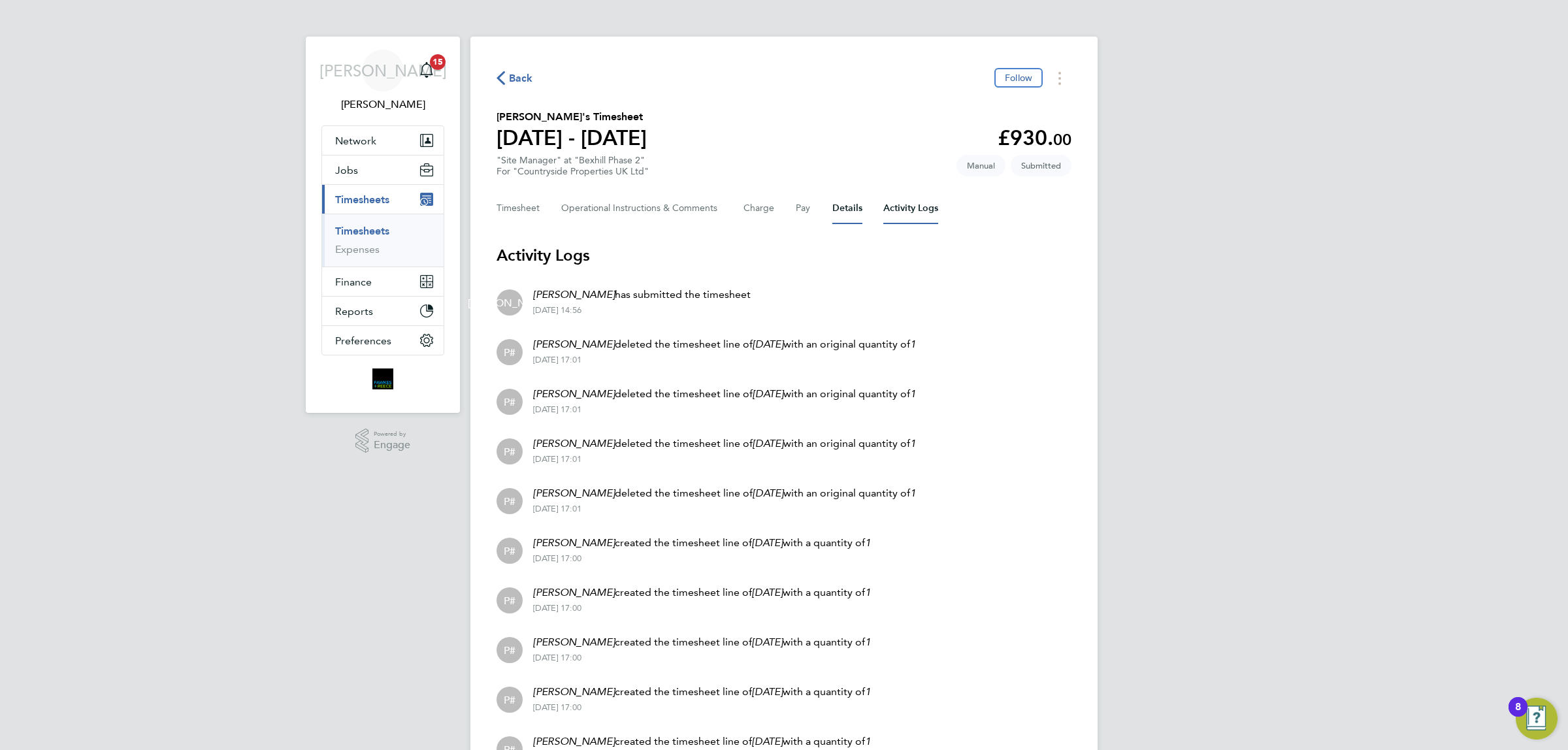
click at [844, 204] on button "Details" at bounding box center [847, 208] width 30 height 32
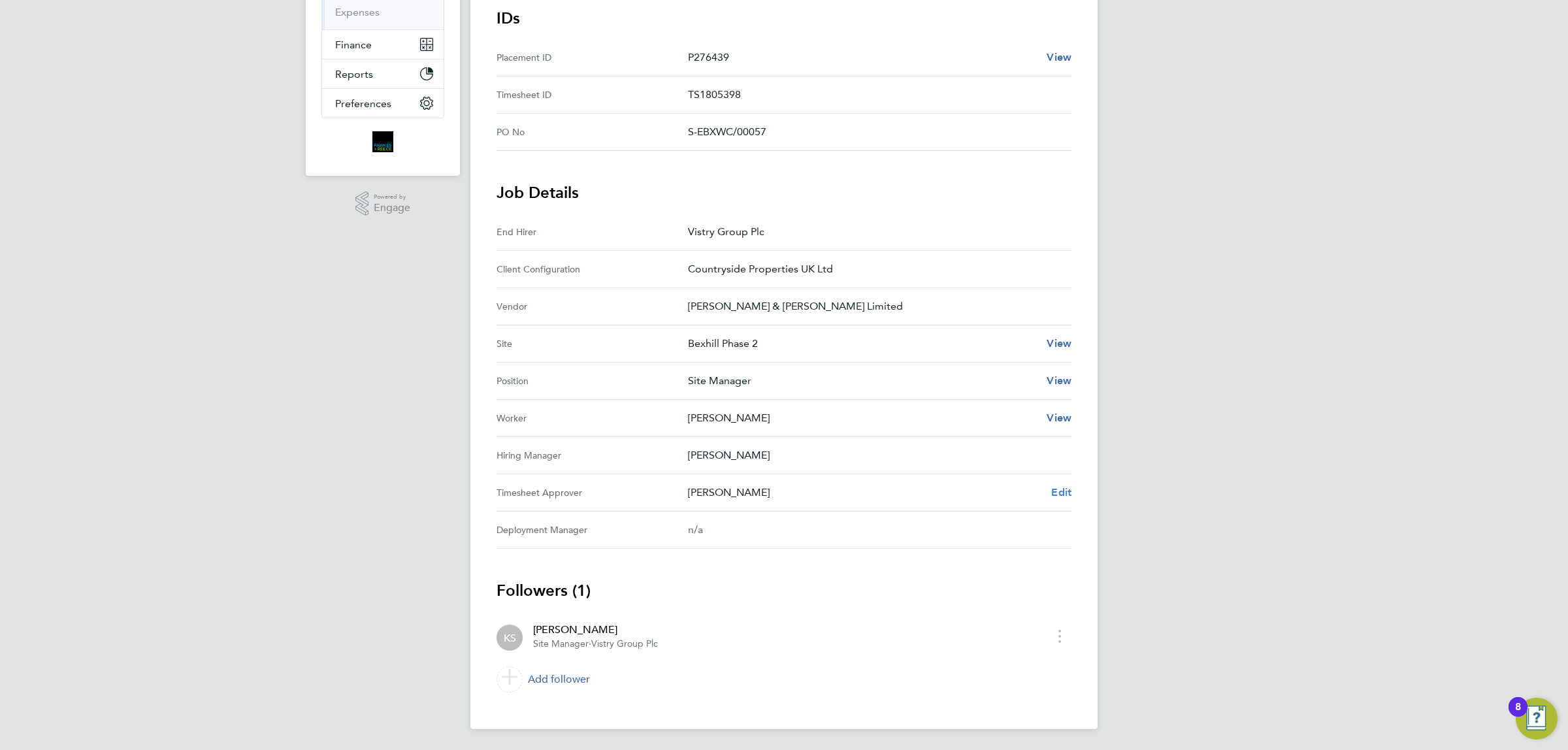
click at [1067, 491] on span "Edit" at bounding box center [1061, 492] width 20 height 13
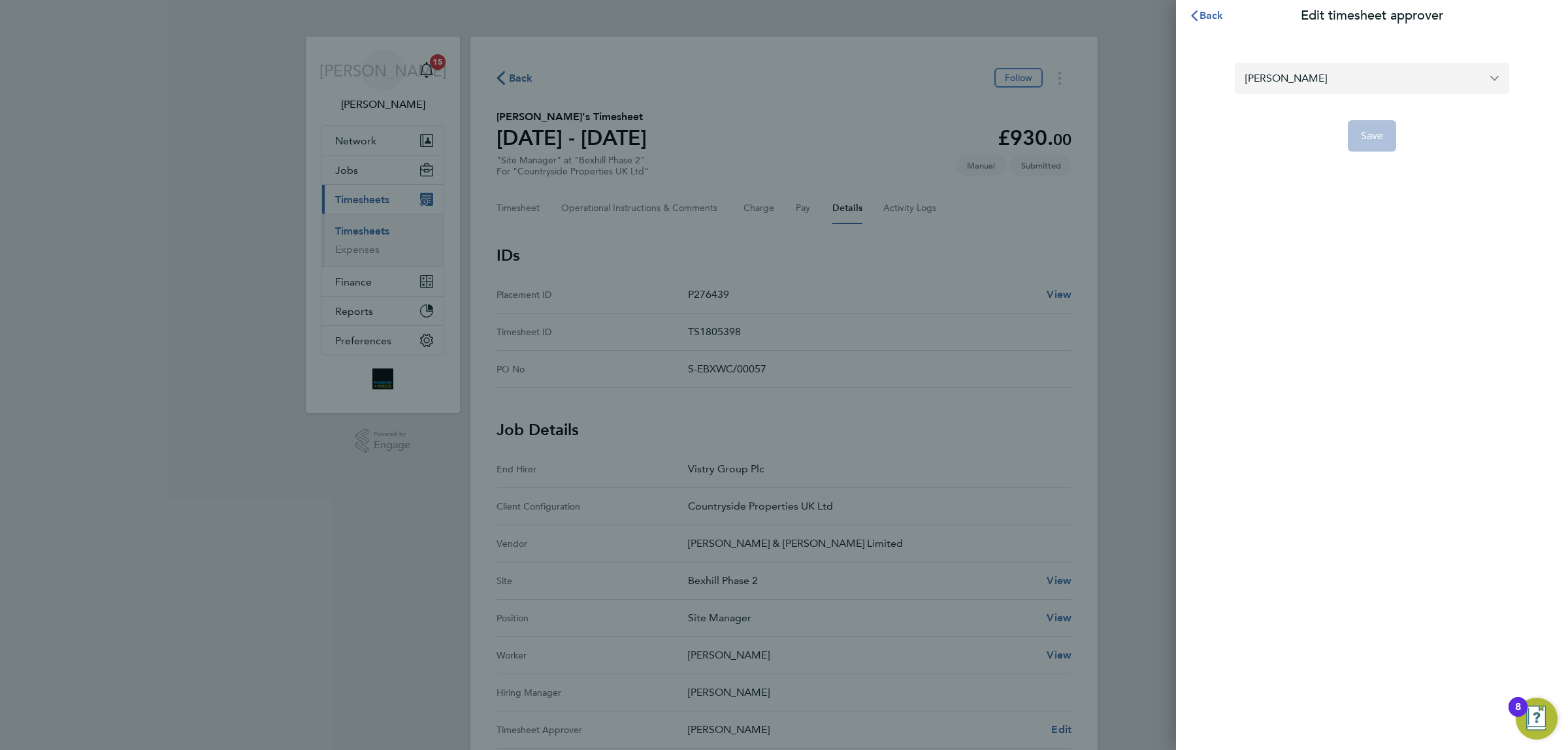
click at [1424, 69] on input "[PERSON_NAME]" at bounding box center [1372, 78] width 274 height 31
click at [1320, 106] on li "[PERSON_NAME]" at bounding box center [1372, 110] width 274 height 32
type input "[PERSON_NAME]"
click at [1374, 129] on span "Save" at bounding box center [1372, 136] width 23 height 13
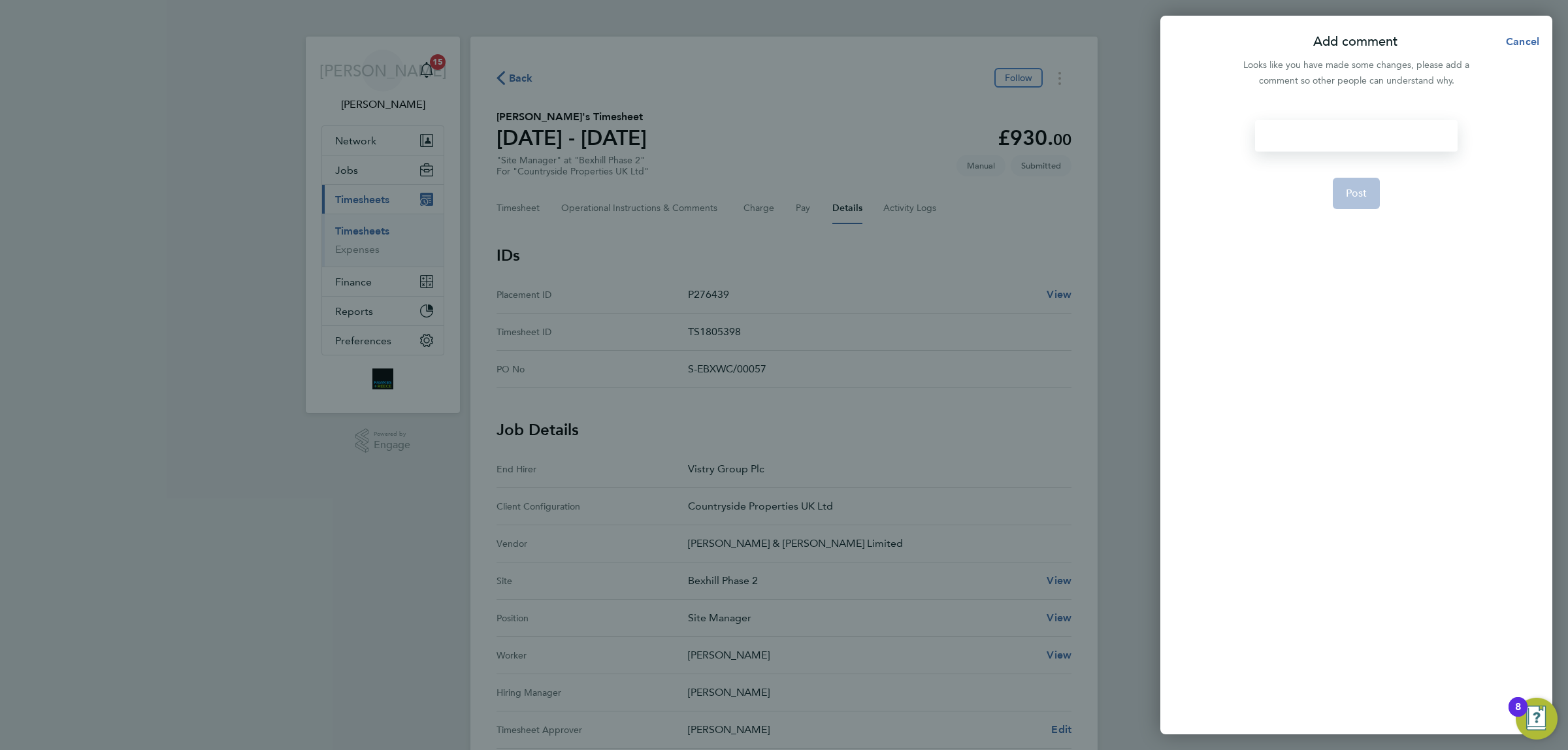
click at [1360, 132] on div at bounding box center [1356, 136] width 202 height 32
click at [1359, 133] on div at bounding box center [1356, 136] width 202 height 32
drag, startPoint x: 1364, startPoint y: 178, endPoint x: 1384, endPoint y: 218, distance: 44.7
click at [1368, 183] on button "Post" at bounding box center [1356, 194] width 47 height 32
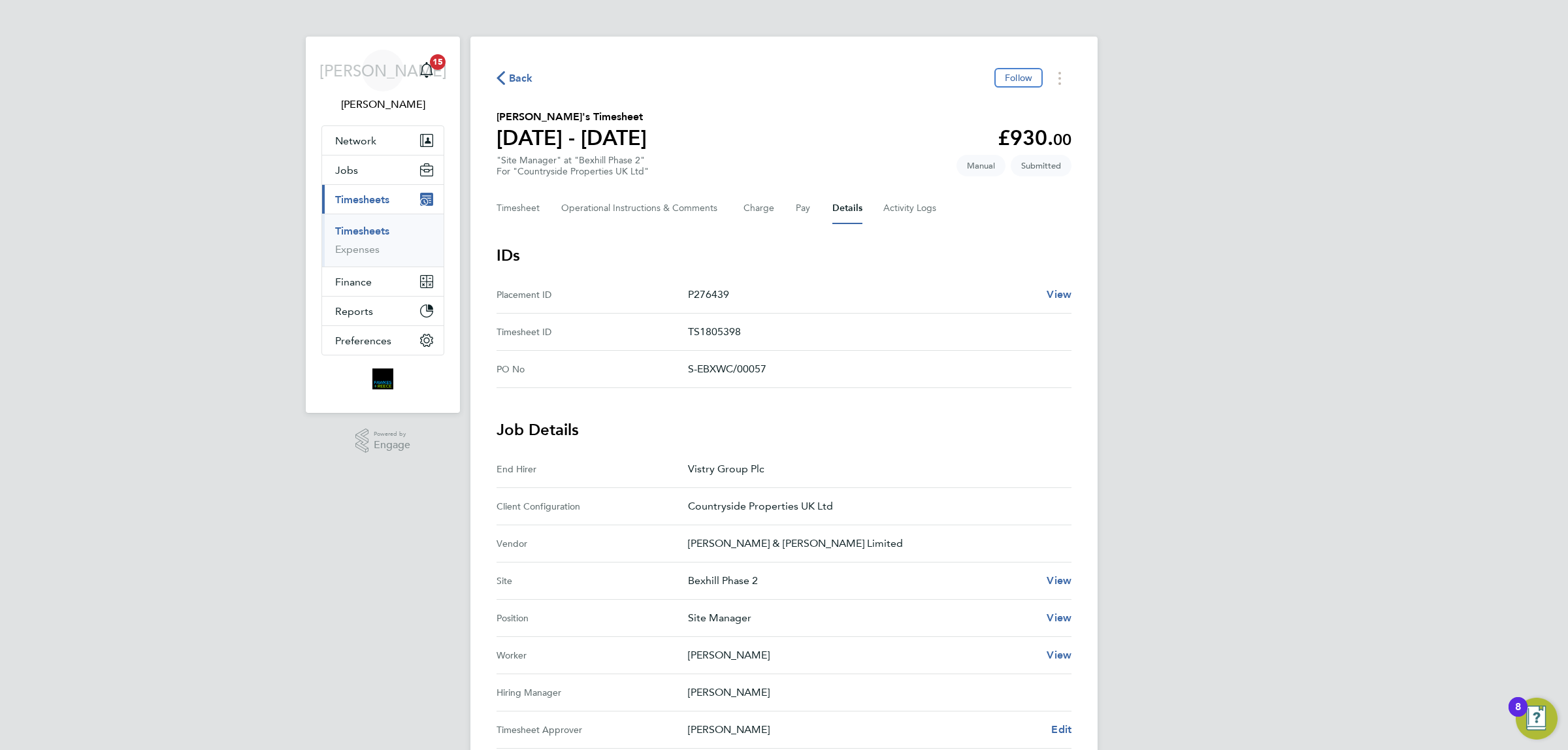
click at [504, 77] on icon "button" at bounding box center [500, 78] width 9 height 14
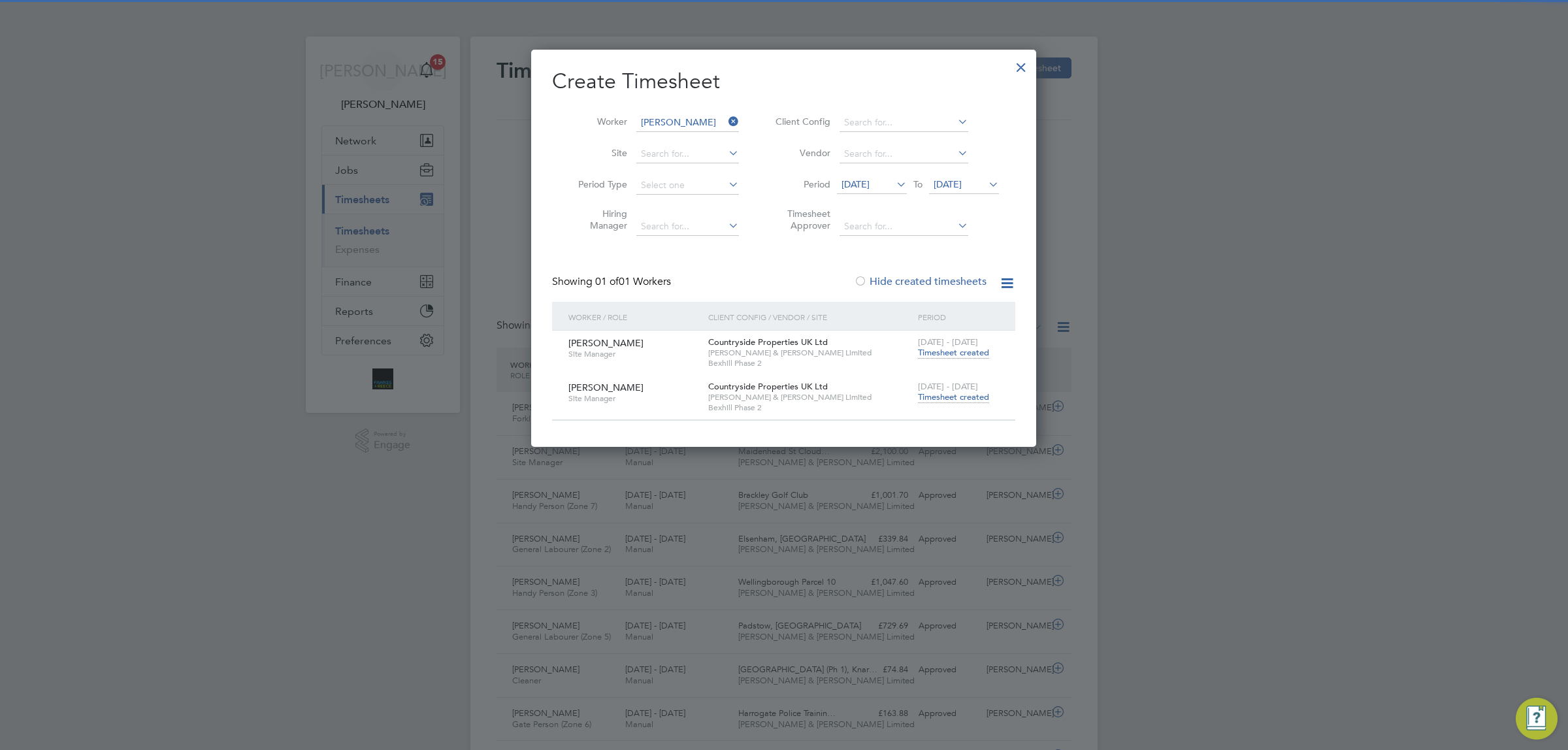
scroll to position [33, 113]
drag, startPoint x: 731, startPoint y: 117, endPoint x: 678, endPoint y: 122, distance: 53.2
click at [726, 117] on icon at bounding box center [726, 121] width 0 height 18
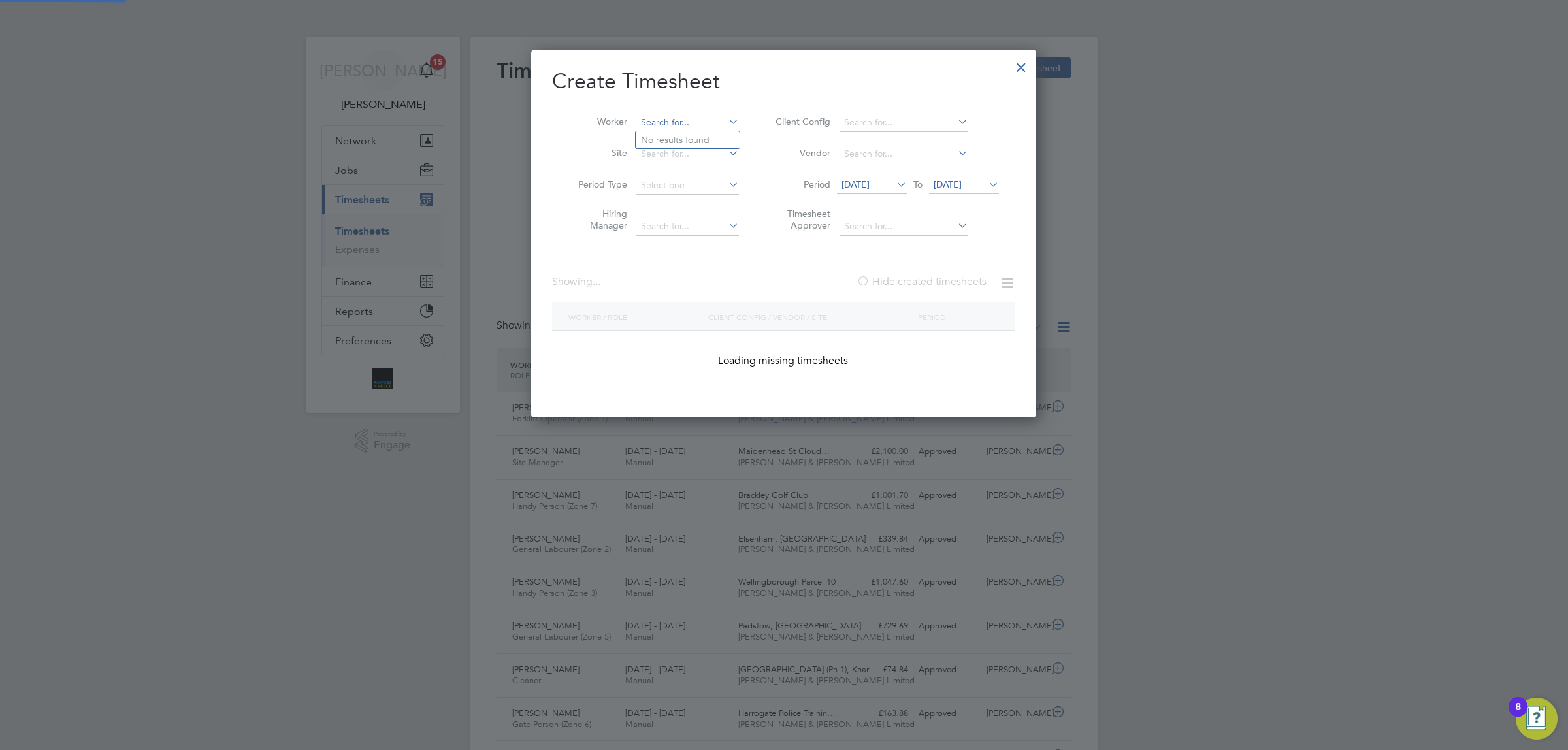
click at [673, 122] on input at bounding box center [688, 123] width 103 height 18
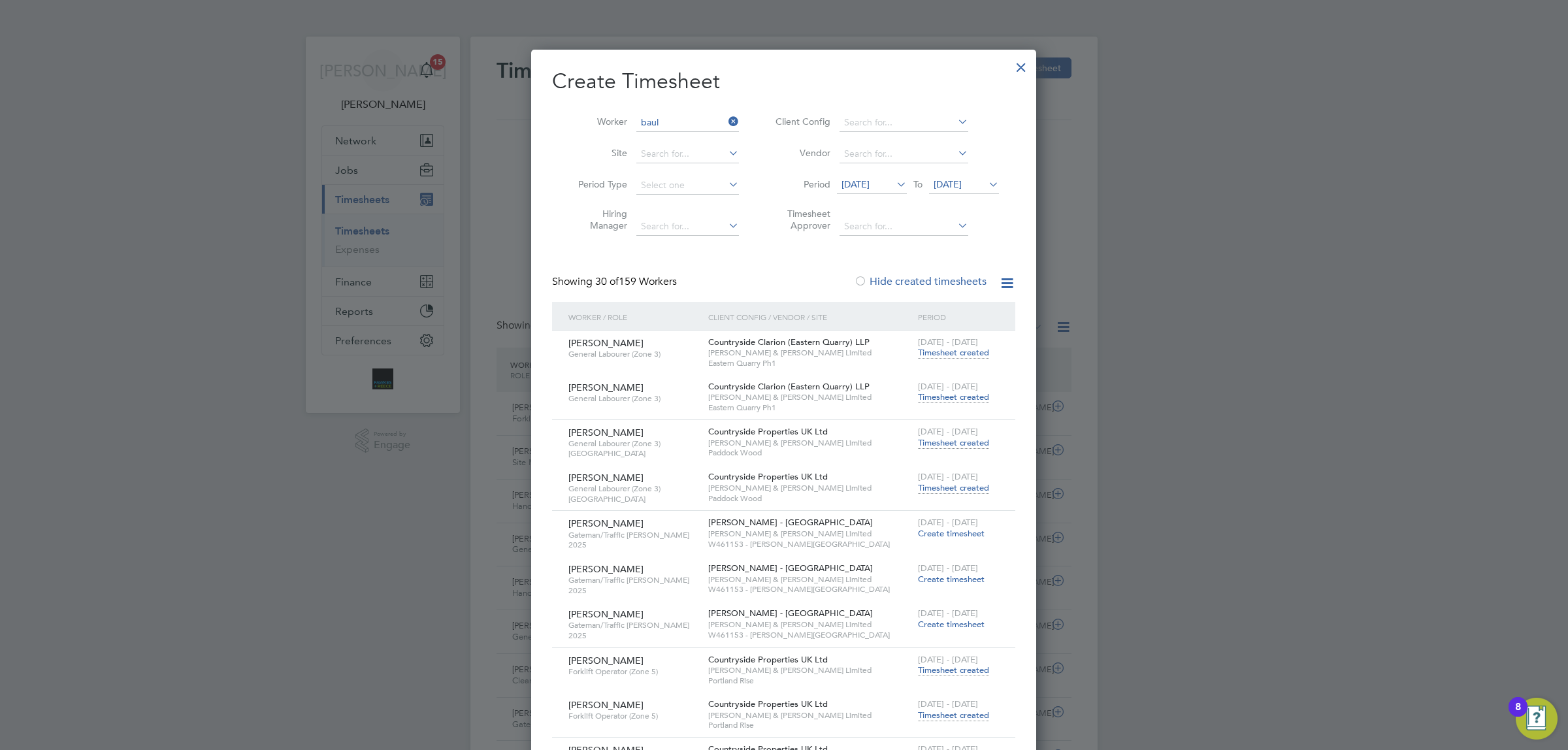
click at [701, 136] on li "[PERSON_NAME] combe" at bounding box center [702, 140] width 133 height 18
type input "[PERSON_NAME]"
click at [961, 185] on span "[DATE]" at bounding box center [948, 184] width 28 height 12
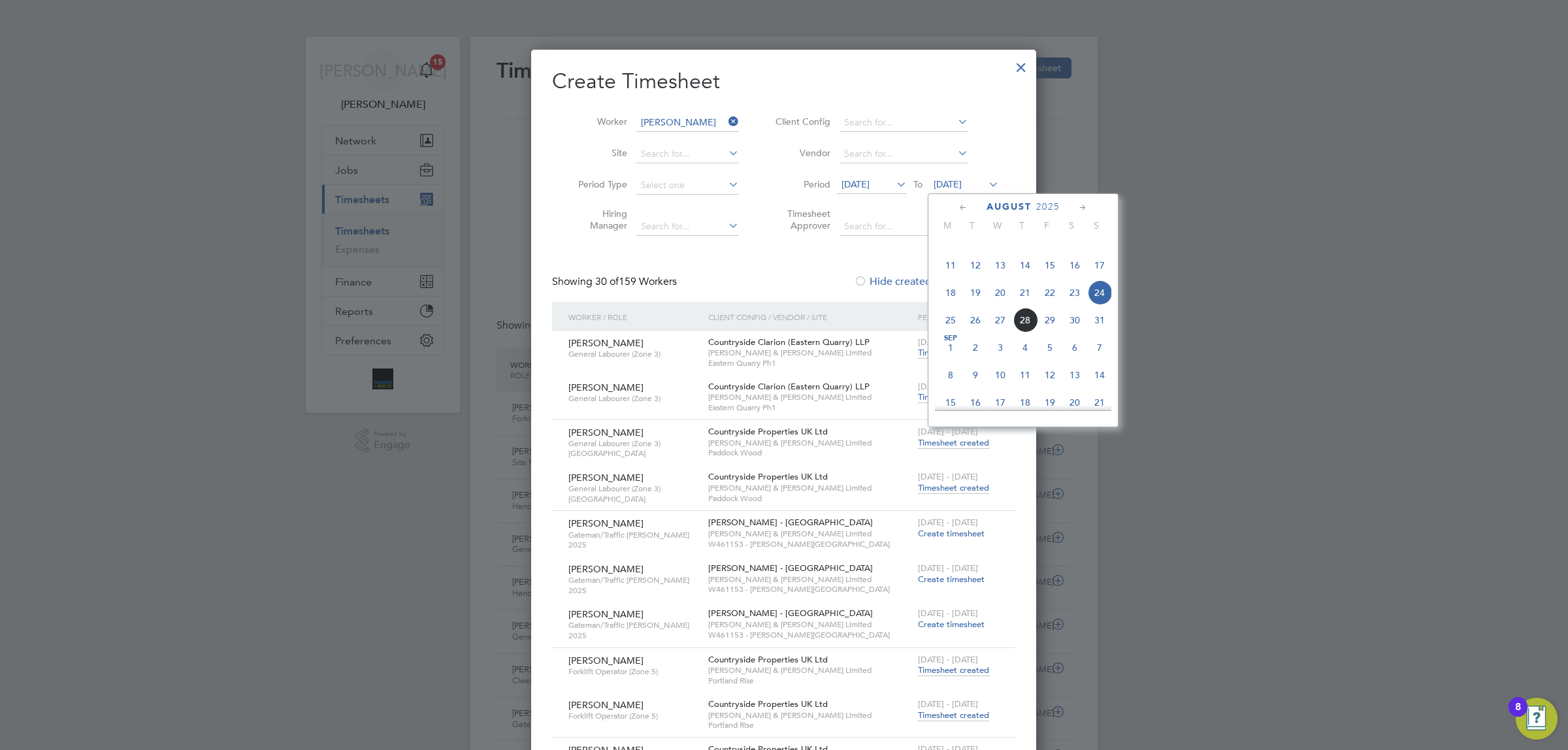
click at [1097, 305] on span "24" at bounding box center [1100, 293] width 25 height 25
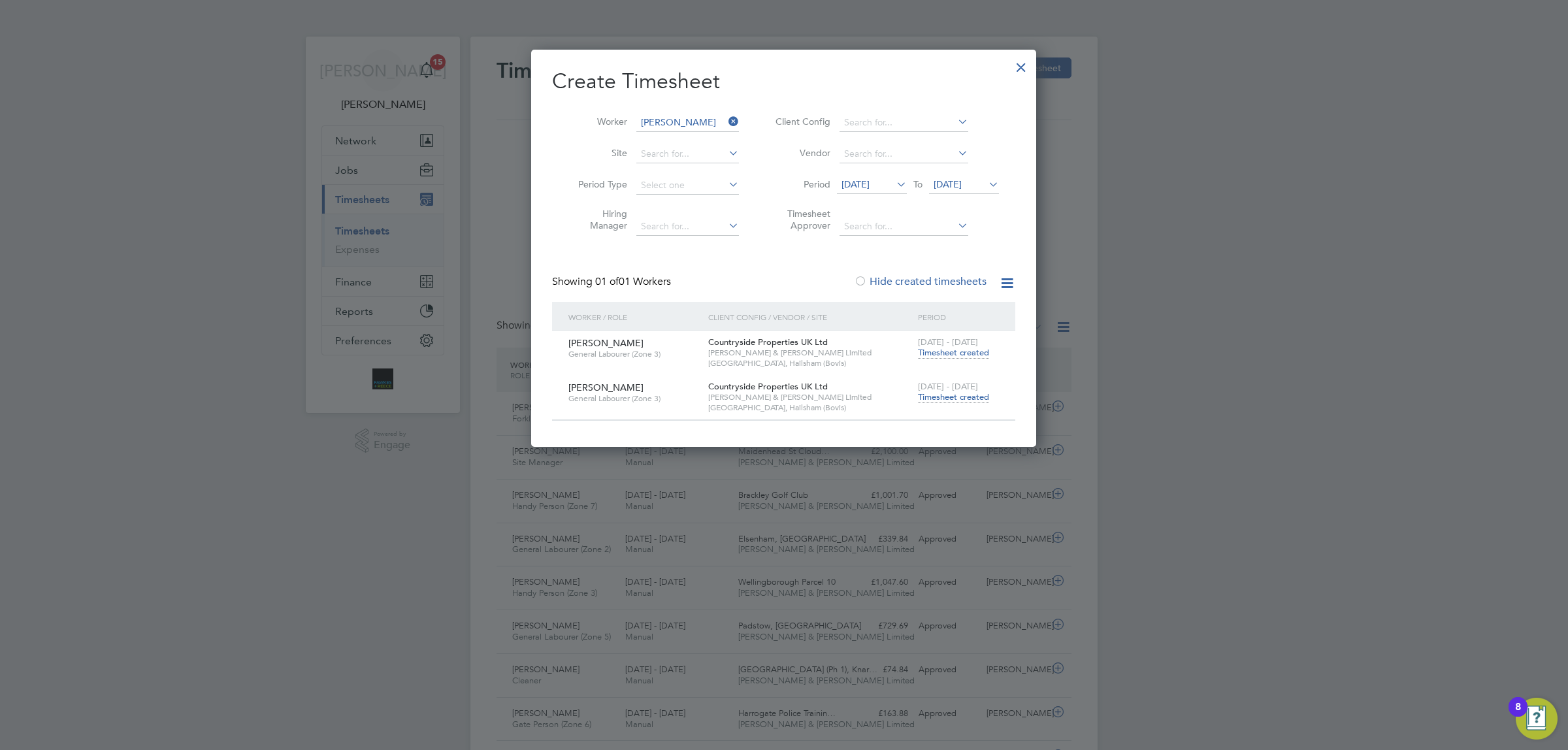
click at [946, 397] on span "Timesheet created" at bounding box center [953, 398] width 71 height 12
